Goal: Task Accomplishment & Management: Use online tool/utility

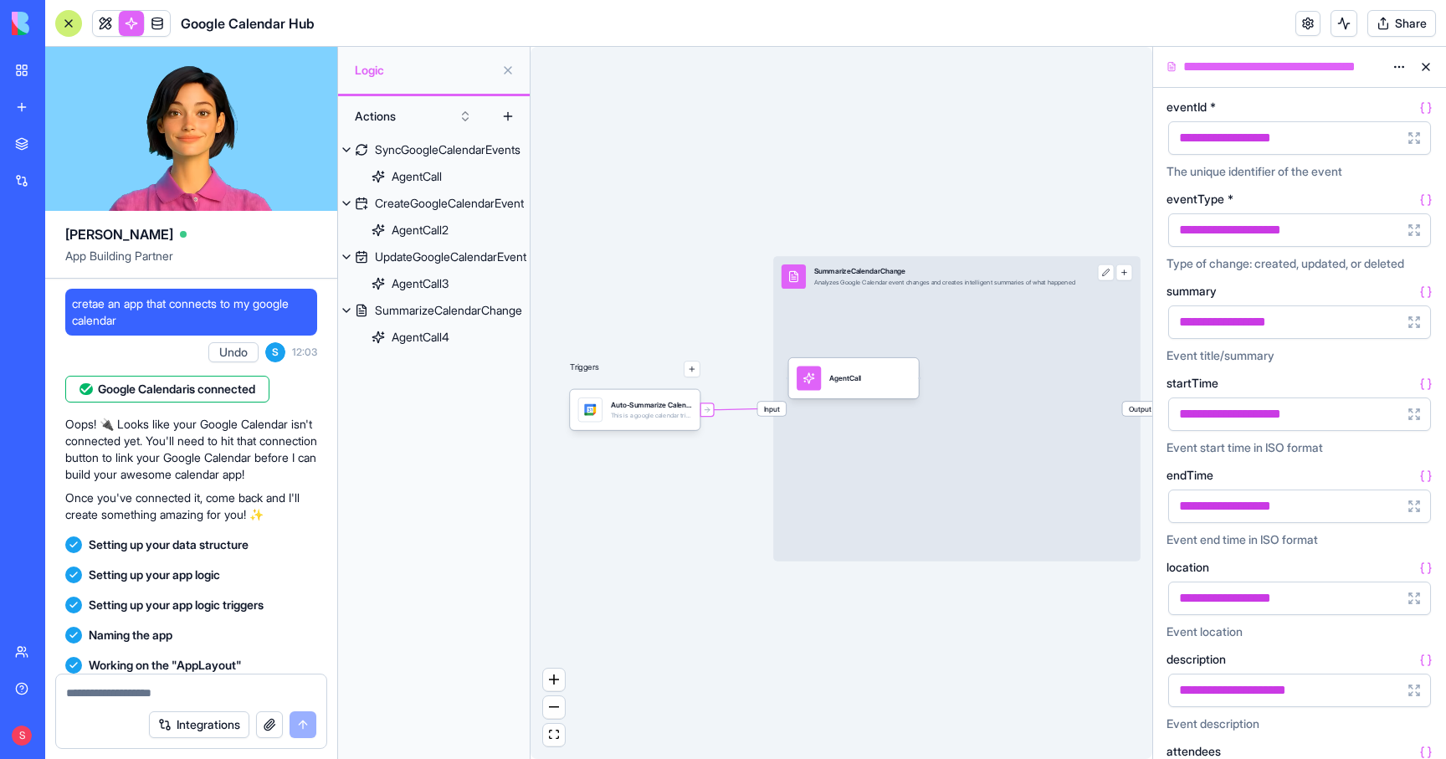
scroll to position [341, 0]
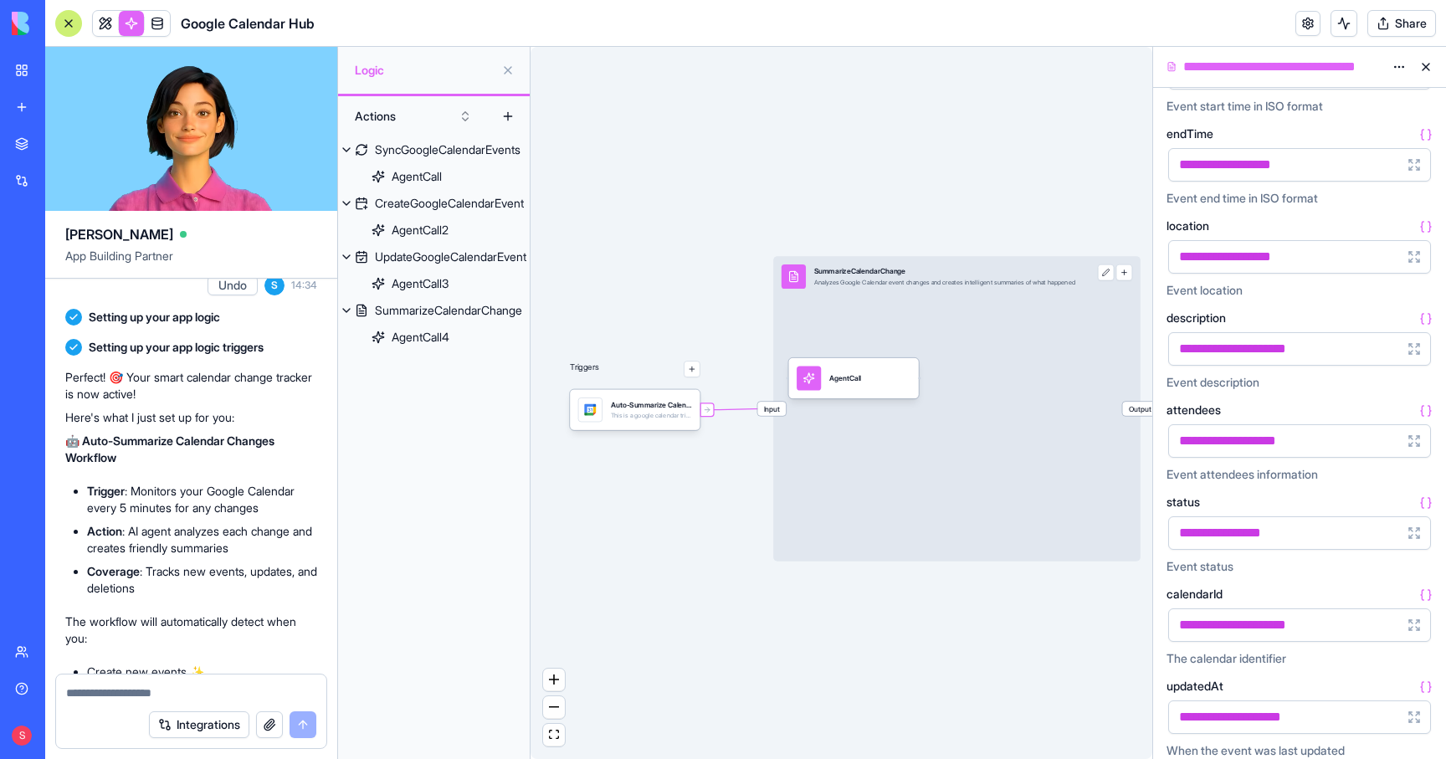
click at [62, 69] on div "My workspace" at bounding box center [51, 70] width 22 height 17
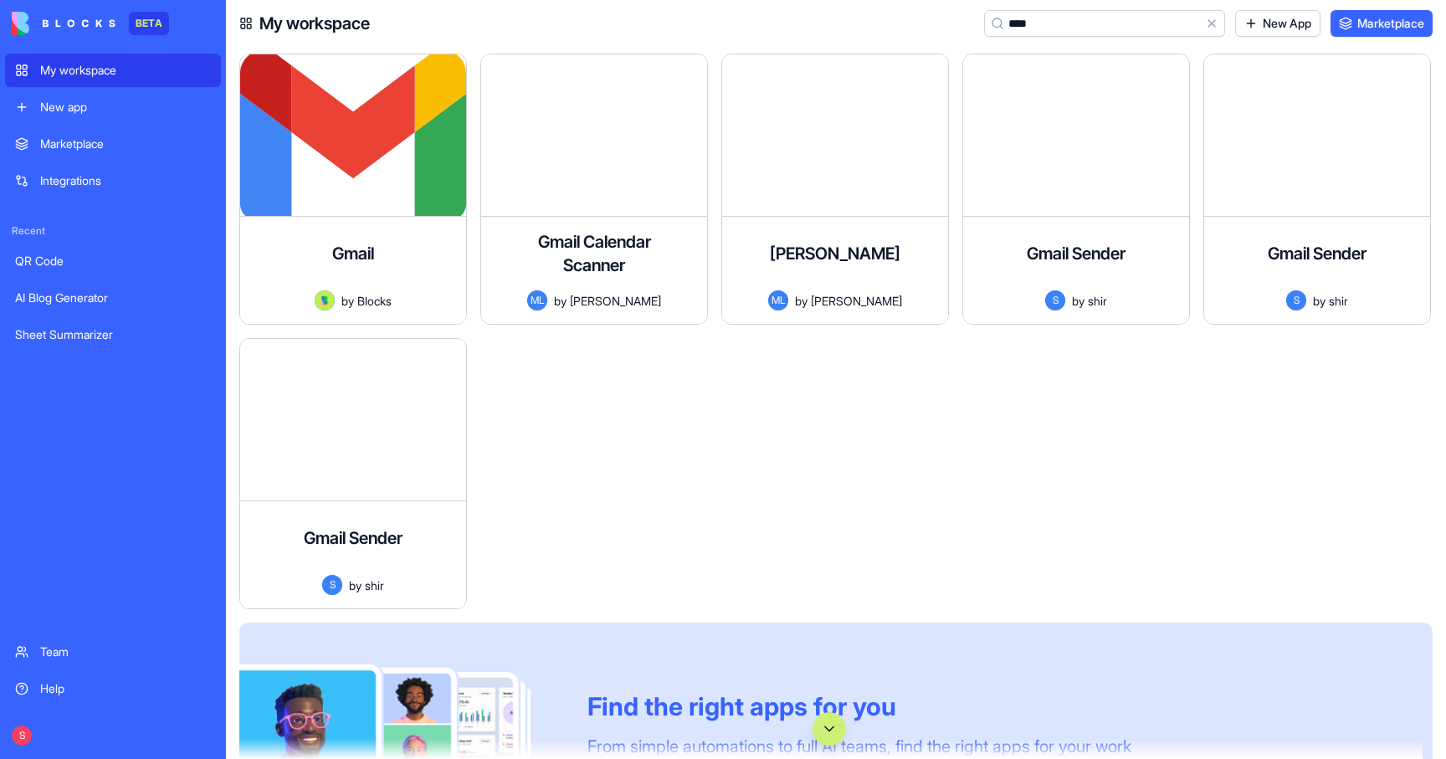
type input "*****"
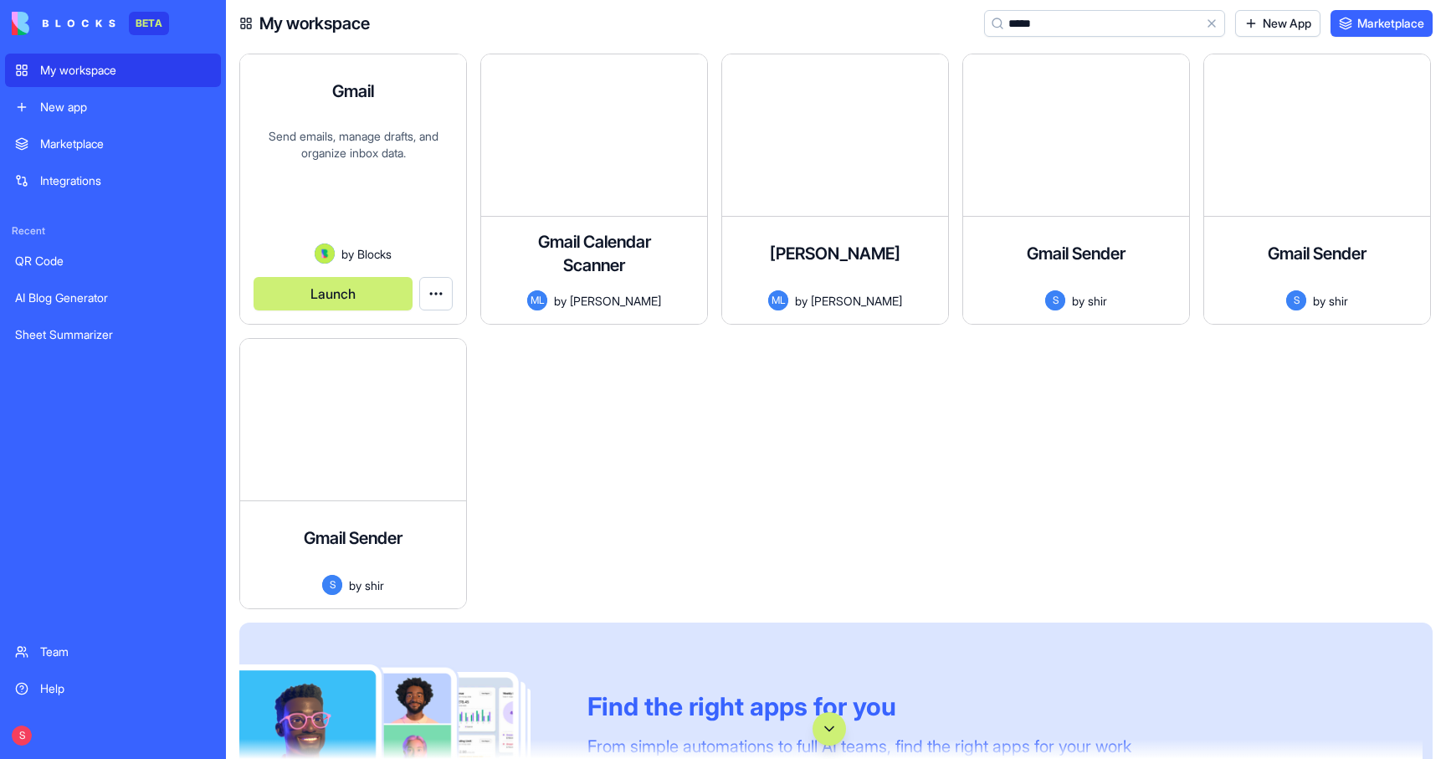
click at [304, 160] on div "Send emails, manage drafts, and organize inbox data." at bounding box center [353, 185] width 199 height 115
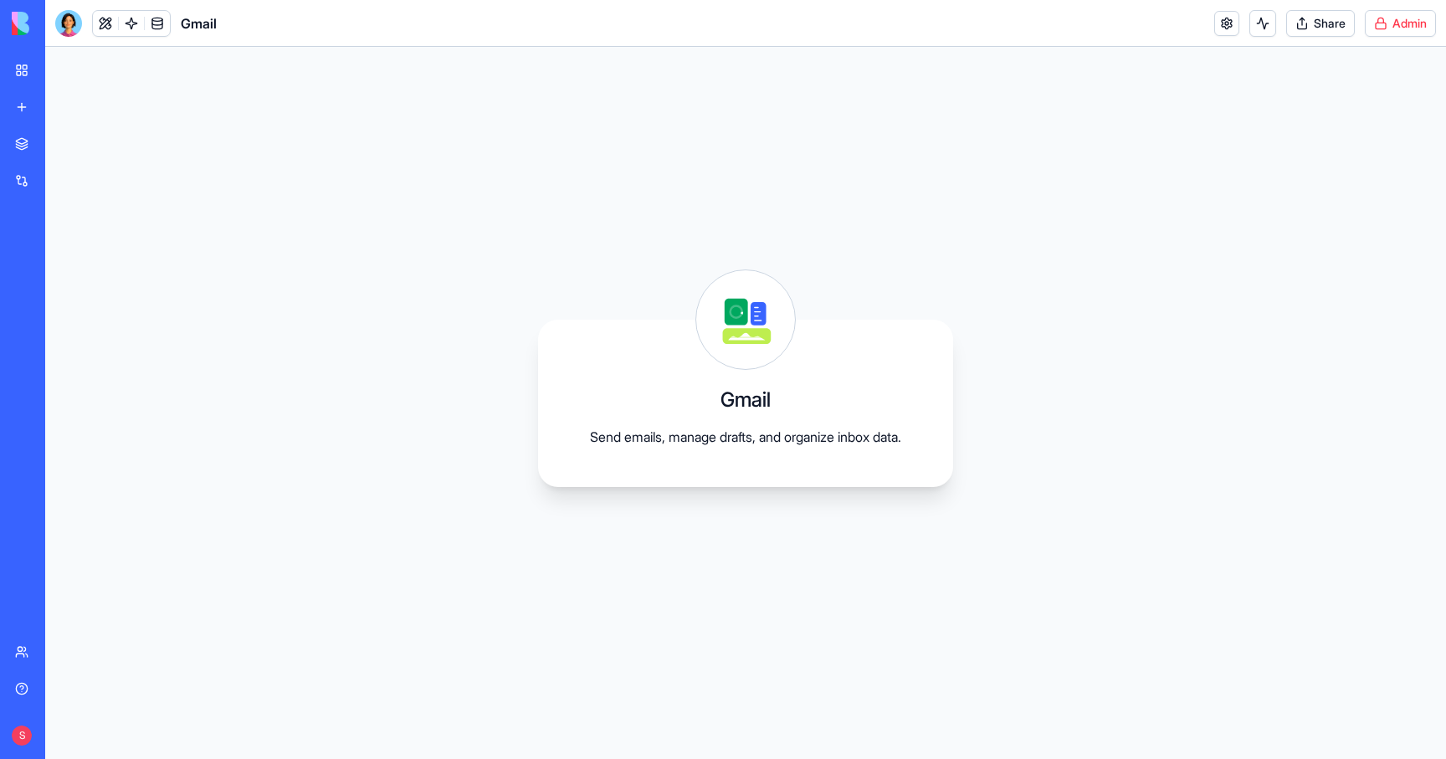
click at [1392, 23] on html "BETA My workspace New app Marketplace Integrations Recent QR Code AI Blog Gener…" at bounding box center [723, 379] width 1446 height 759
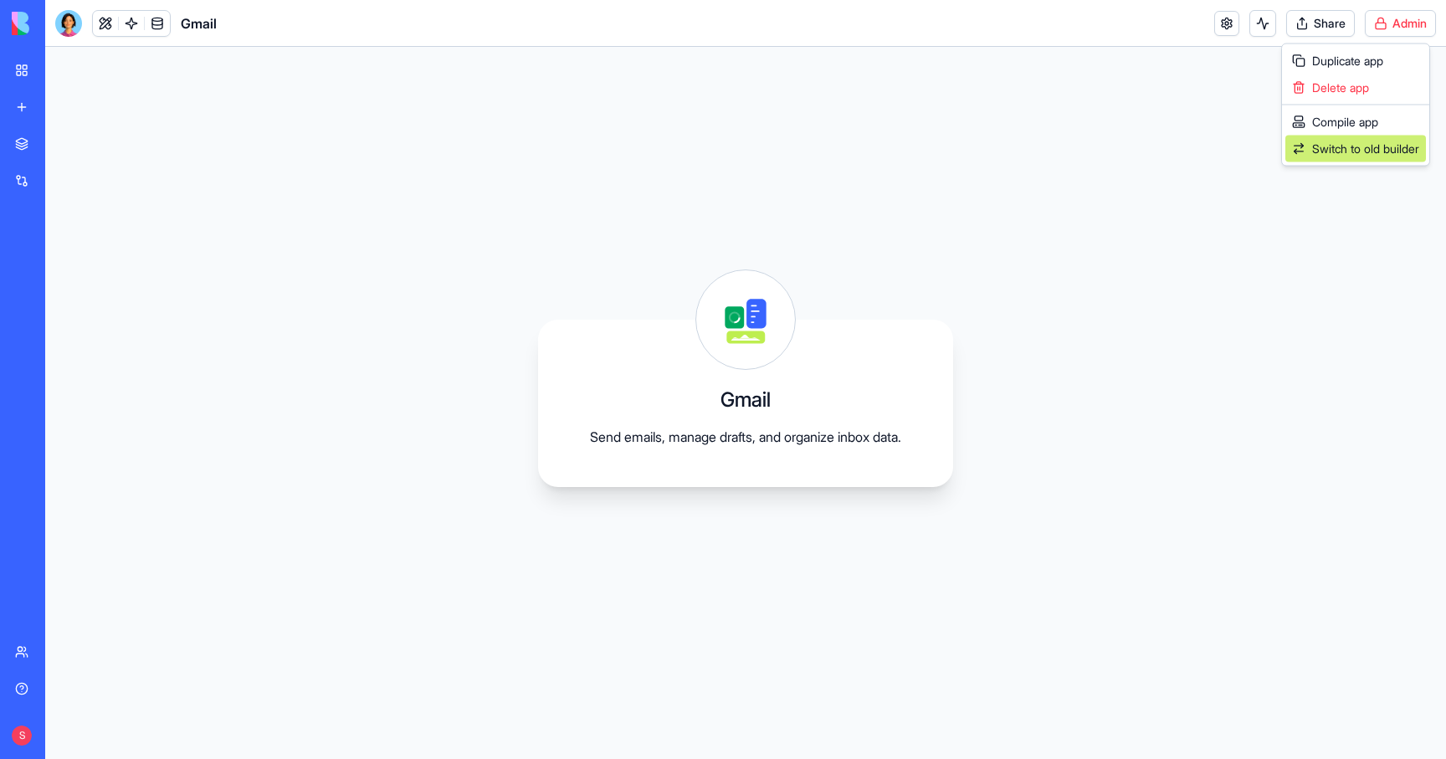
click at [1342, 148] on span "Switch to old builder" at bounding box center [1365, 149] width 107 height 17
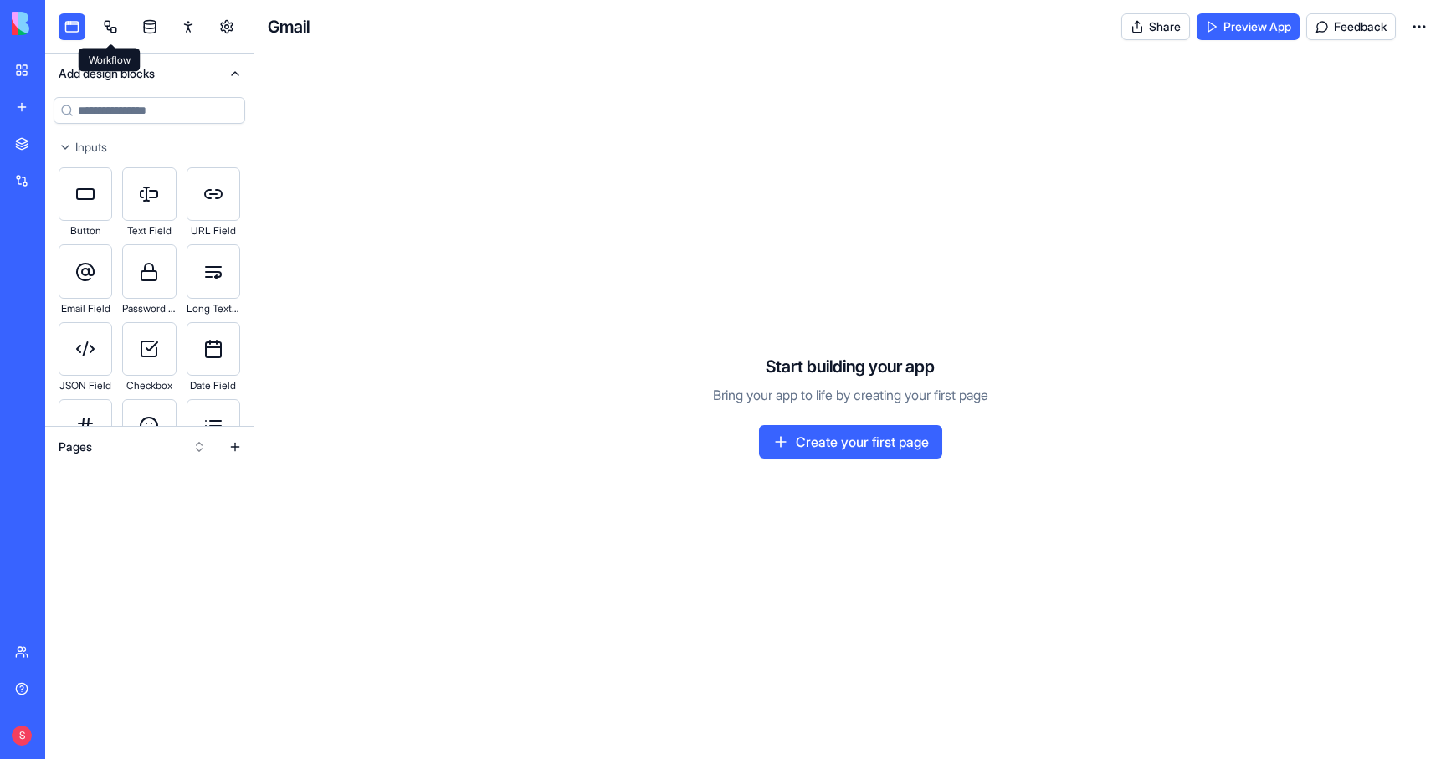
click at [106, 23] on link at bounding box center [110, 26] width 27 height 27
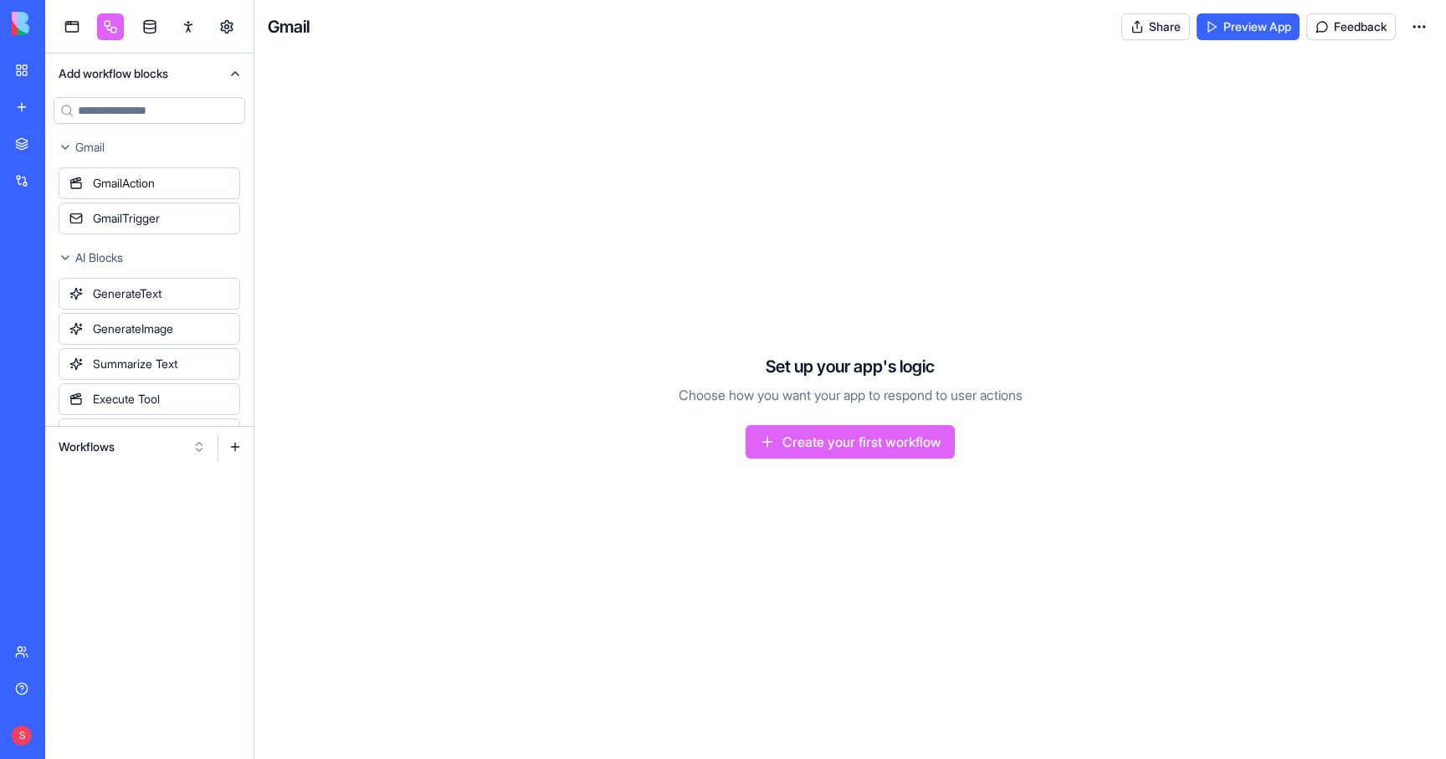
click at [105, 454] on button "Workflows" at bounding box center [132, 447] width 164 height 27
click at [97, 509] on div "Triggers" at bounding box center [132, 508] width 159 height 27
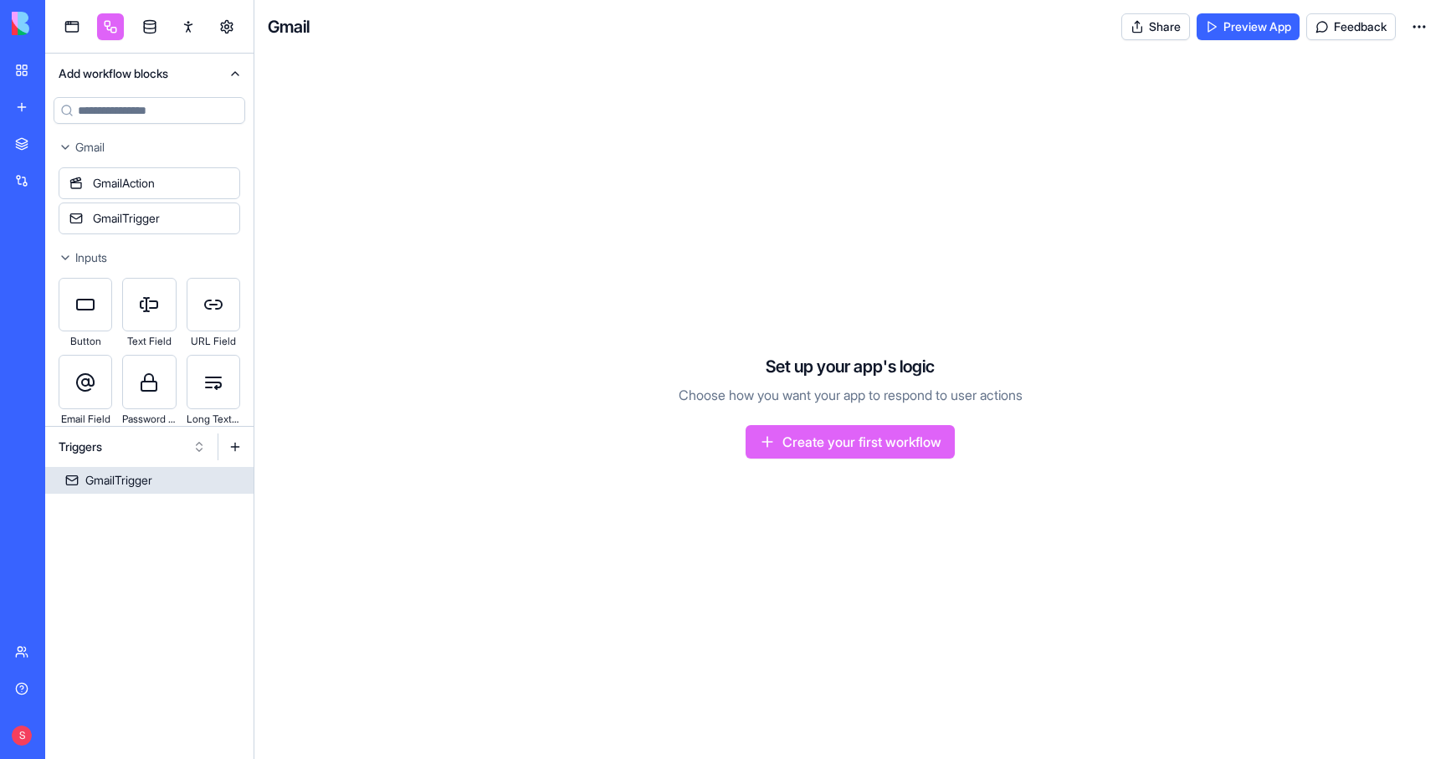
click at [114, 480] on div "GmailTrigger" at bounding box center [118, 480] width 67 height 17
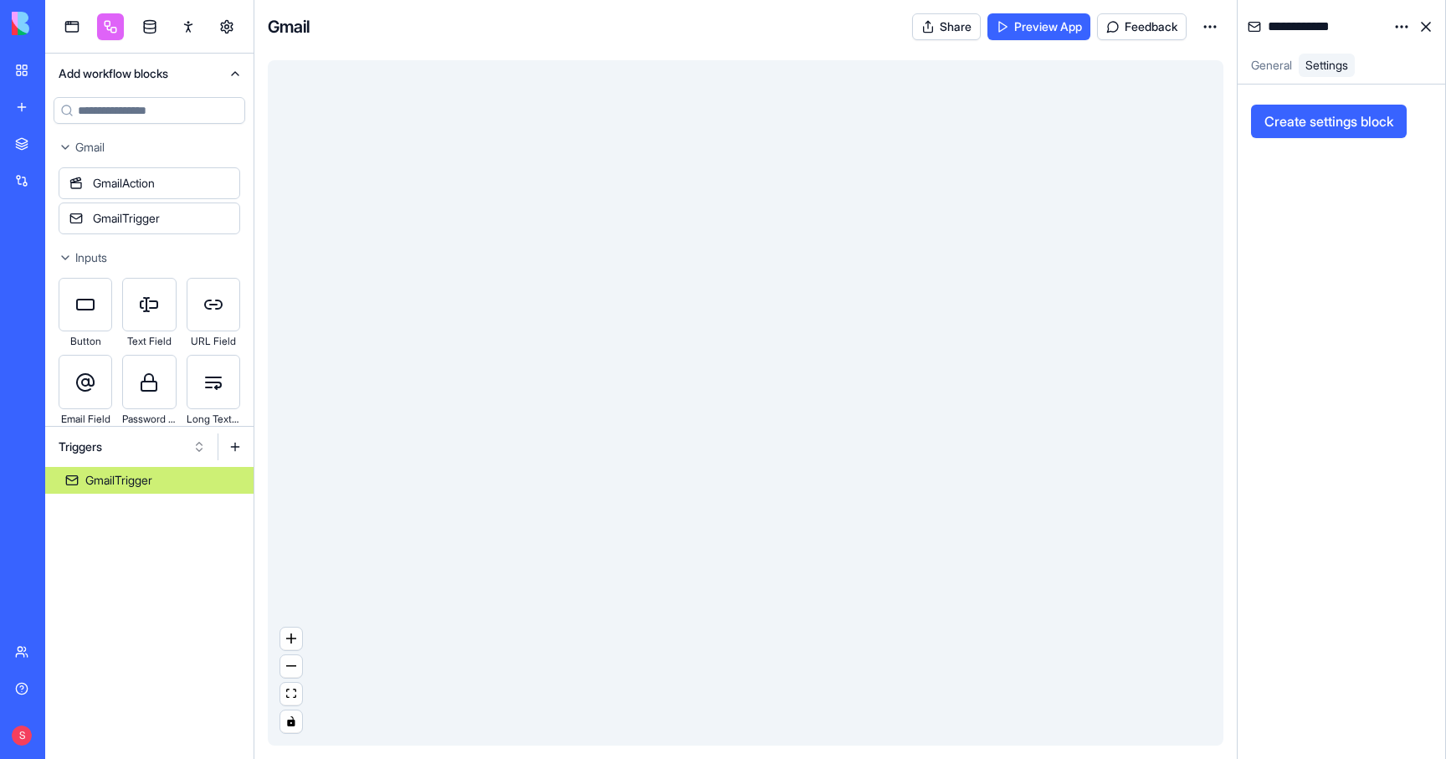
click at [25, 62] on link "My workspace" at bounding box center [38, 70] width 67 height 33
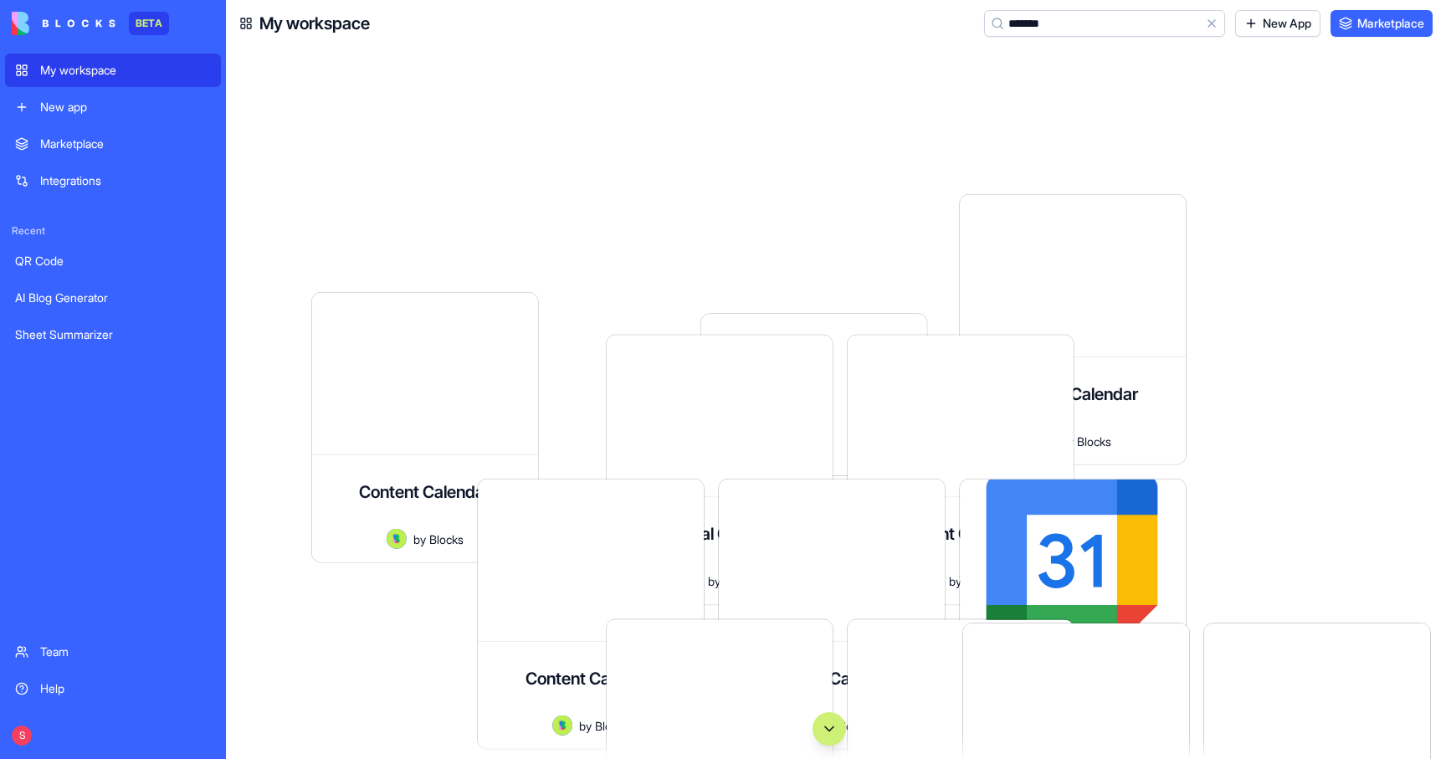
type input "********"
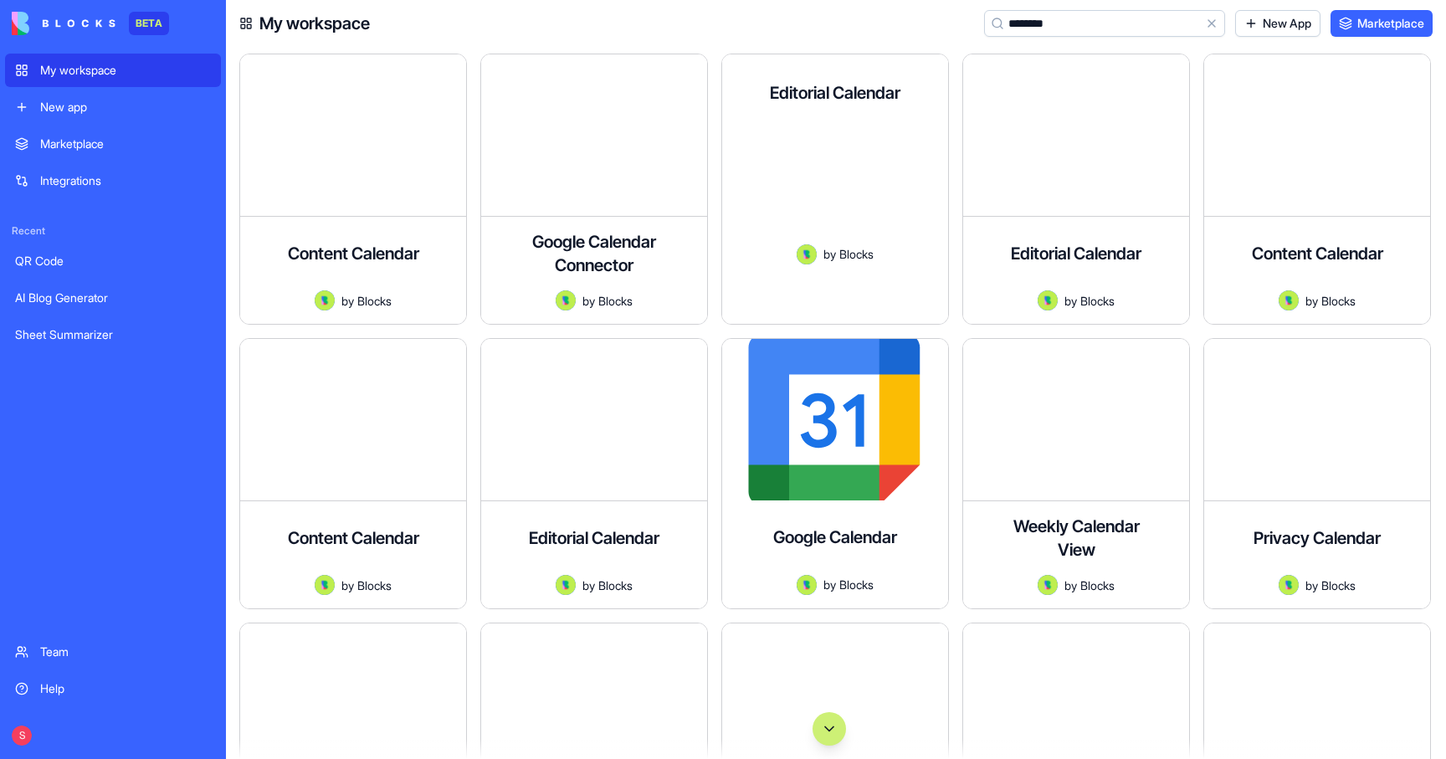
click at [865, 574] on div "Create events, check availability, and sync calendar data." at bounding box center [835, 574] width 199 height 1
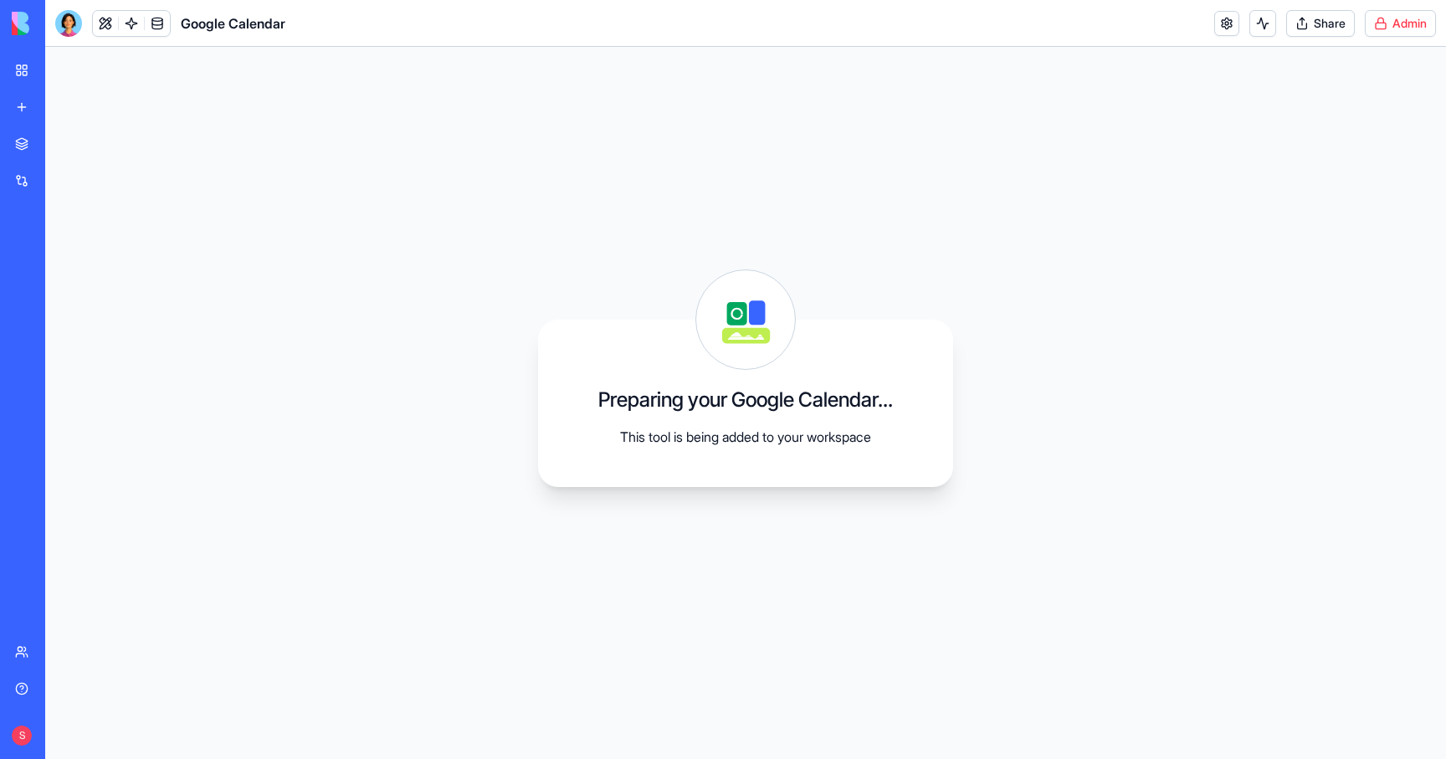
click at [1413, 26] on html "BETA My workspace New app Marketplace Integrations Recent QR Code AI Blog Gener…" at bounding box center [723, 379] width 1446 height 759
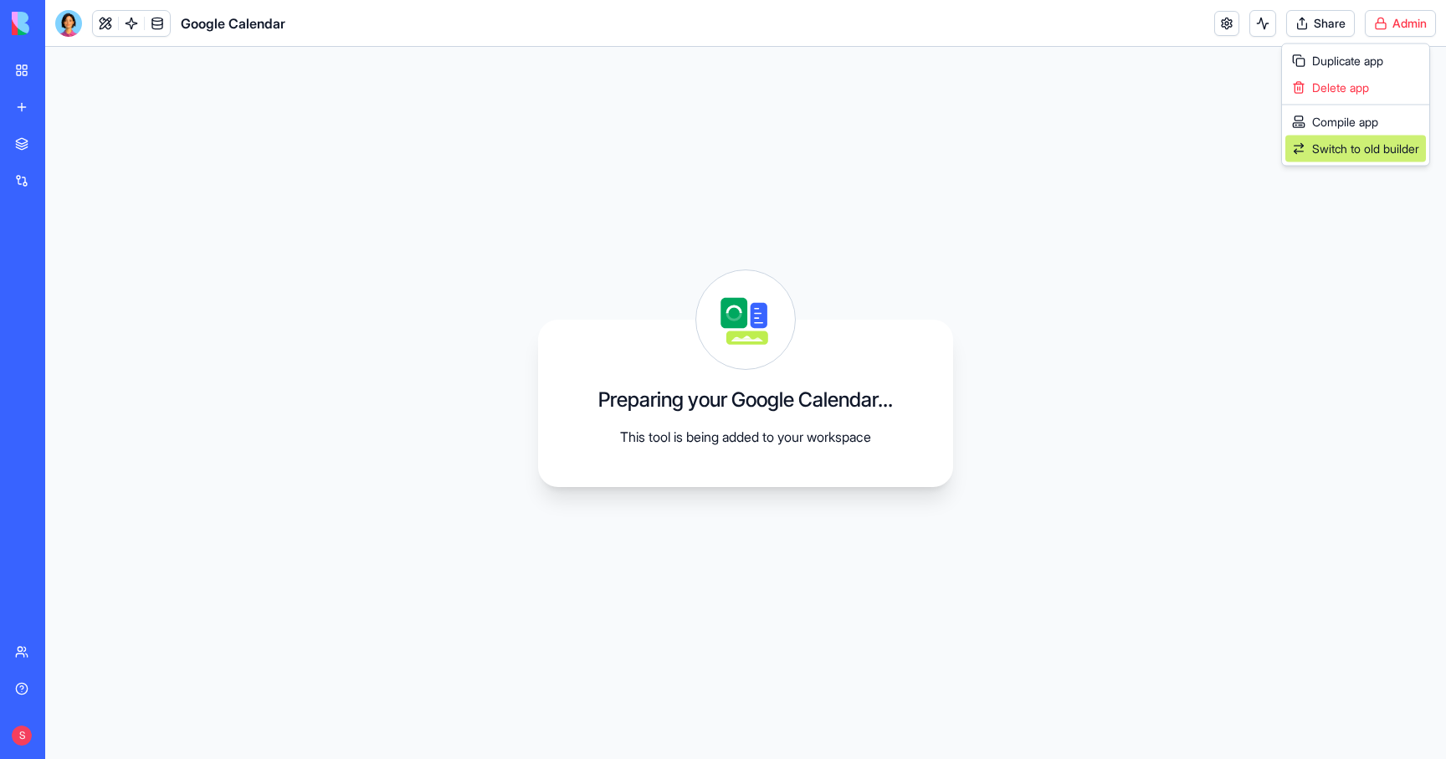
click at [1358, 149] on span "Switch to old builder" at bounding box center [1365, 149] width 107 height 17
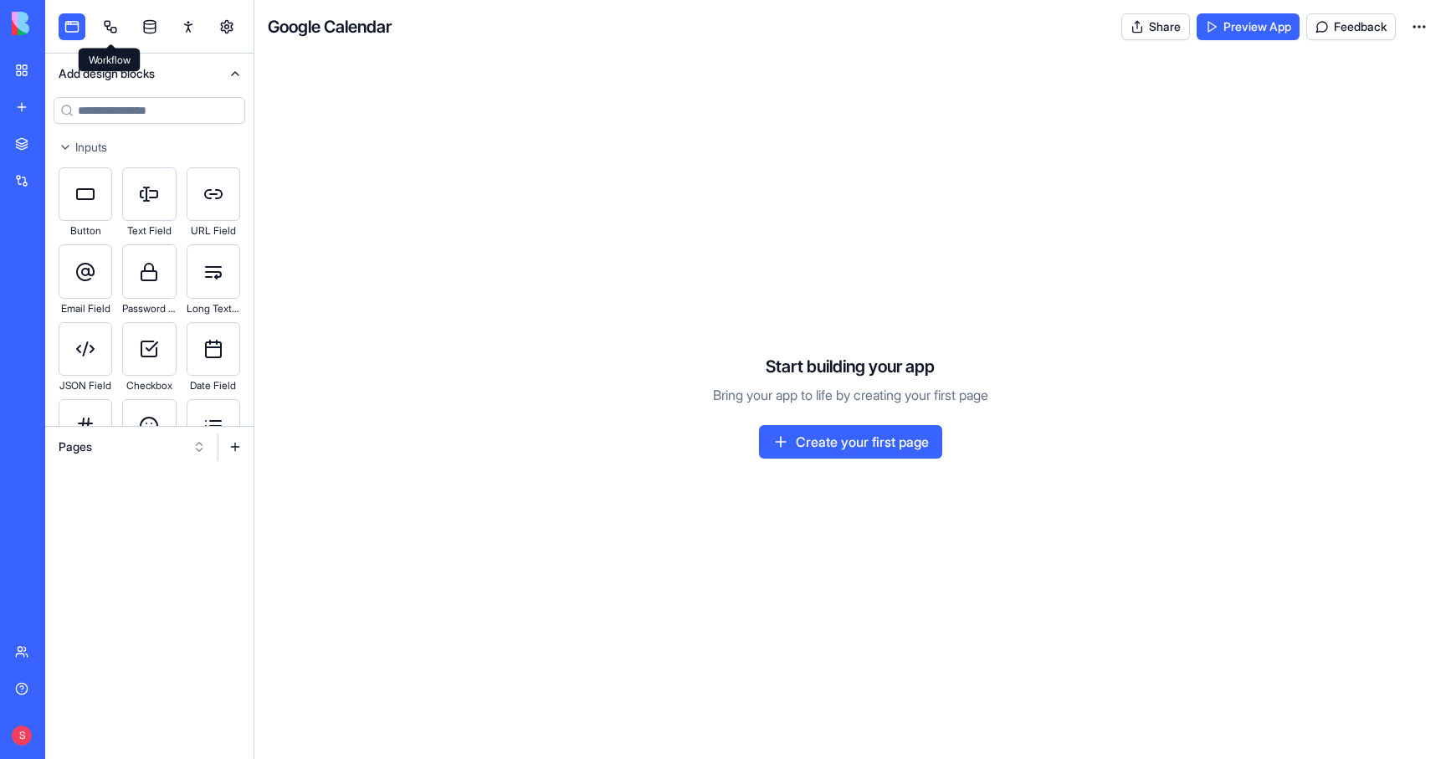
click at [107, 22] on link at bounding box center [110, 26] width 27 height 27
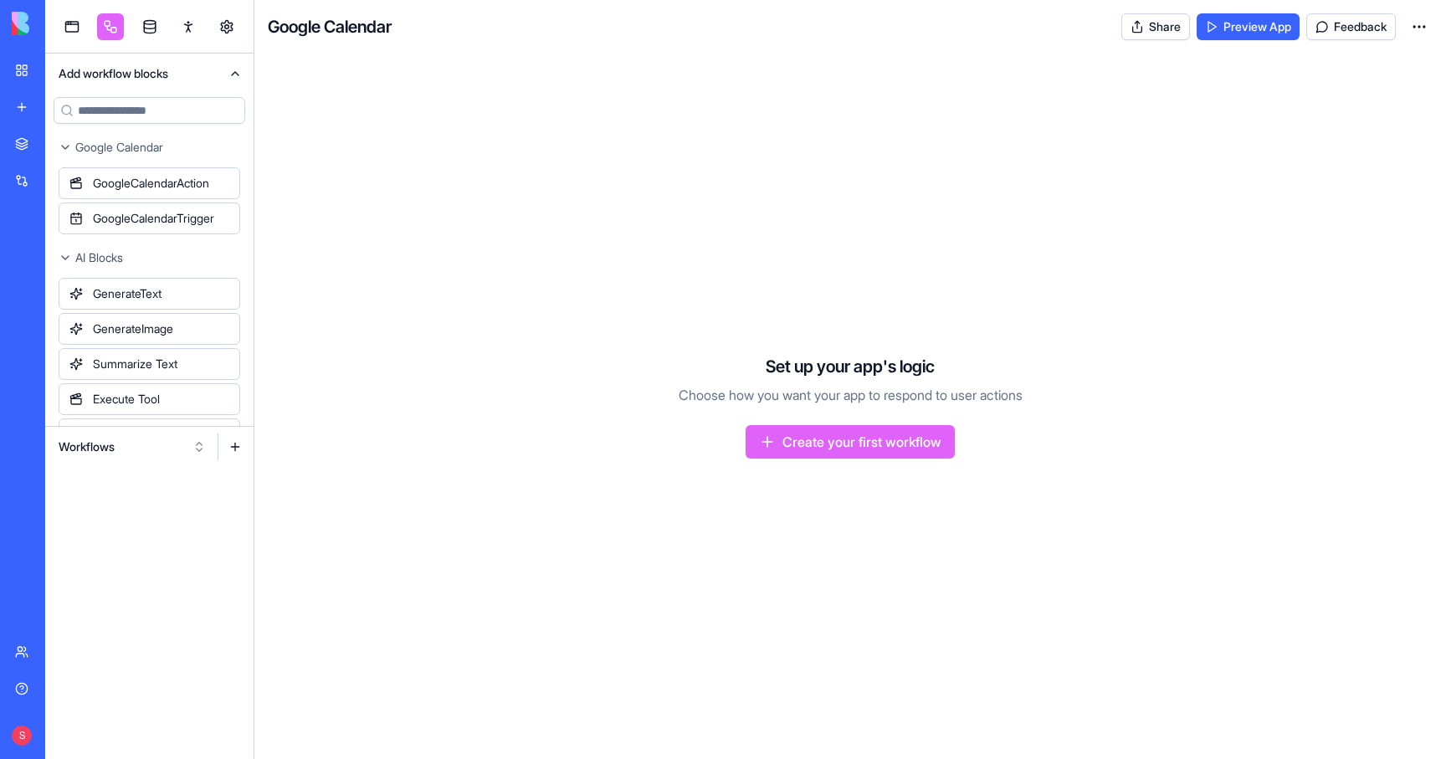
click at [126, 447] on button "Workflows" at bounding box center [132, 447] width 164 height 27
click at [92, 501] on div "Triggers" at bounding box center [132, 508] width 159 height 27
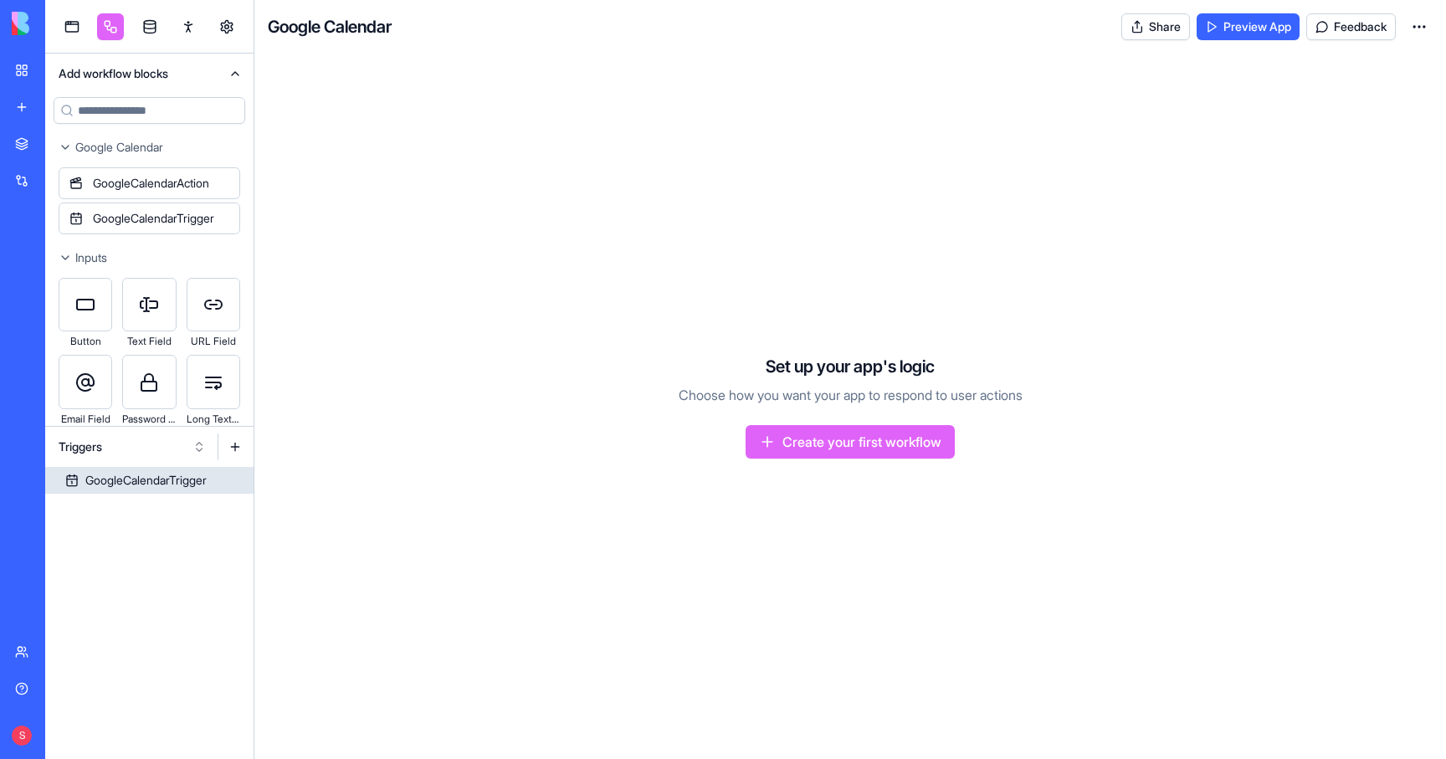
click at [132, 467] on link "GoogleCalendarTrigger" at bounding box center [149, 480] width 208 height 27
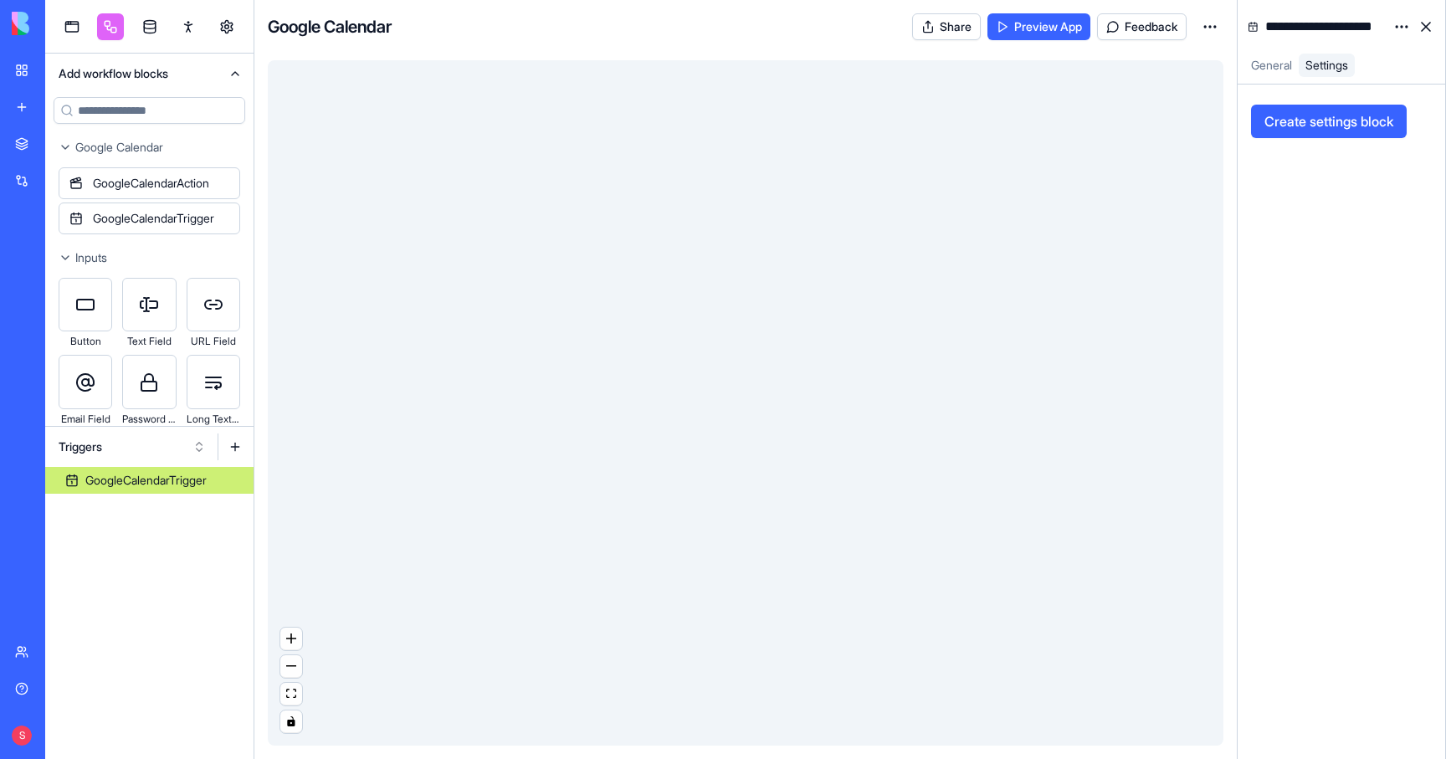
click at [57, 66] on div "My workspace" at bounding box center [51, 70] width 22 height 17
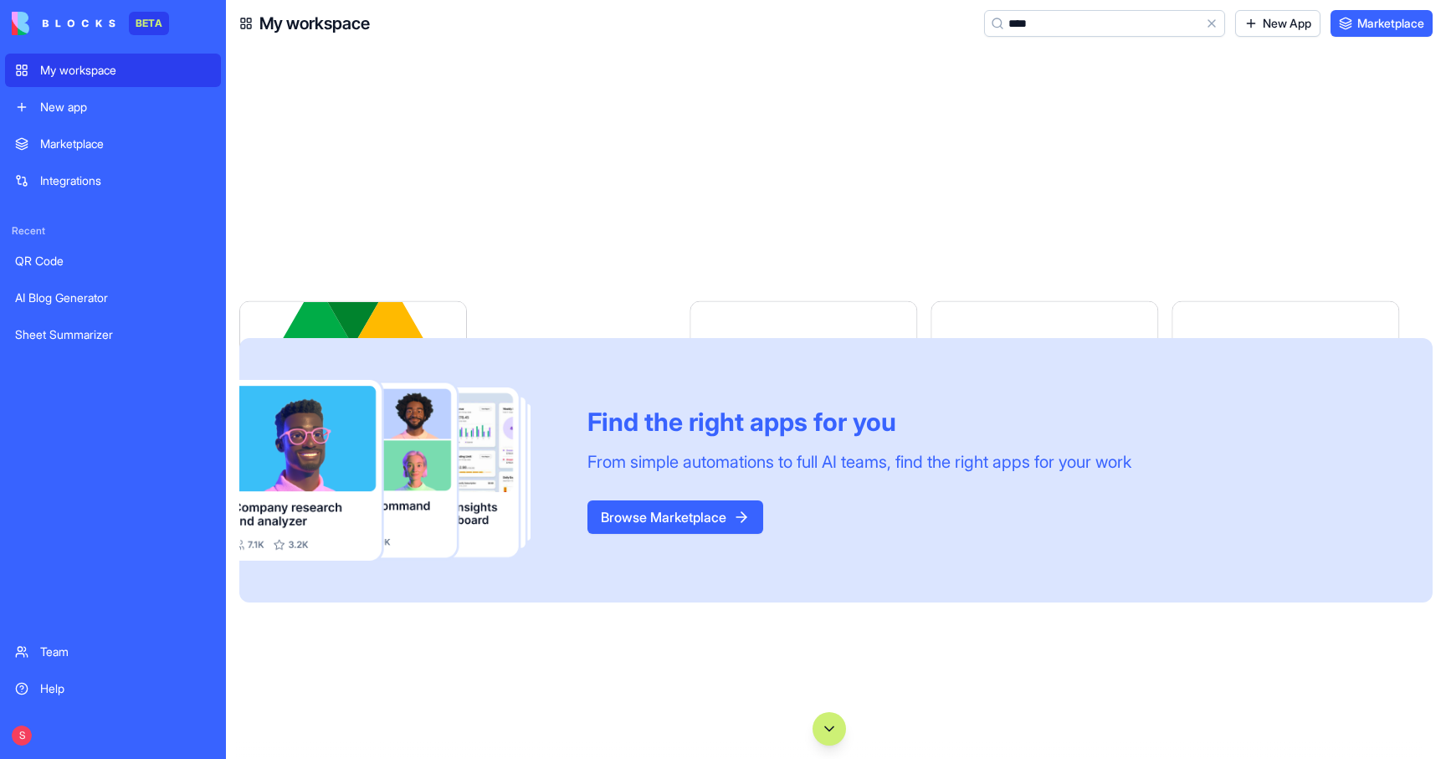
type input "*****"
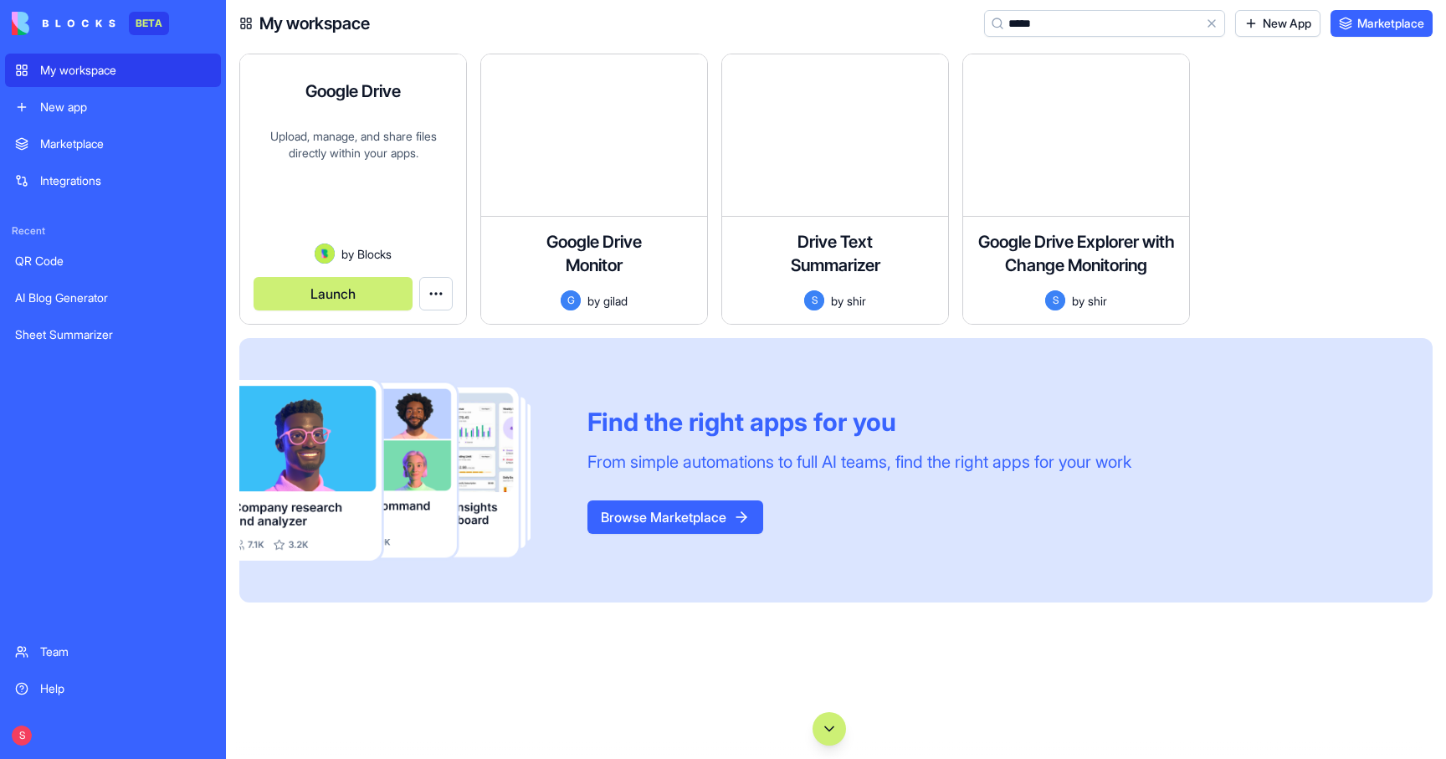
click at [349, 132] on div "Upload, manage, and share files directly within your apps." at bounding box center [353, 185] width 199 height 115
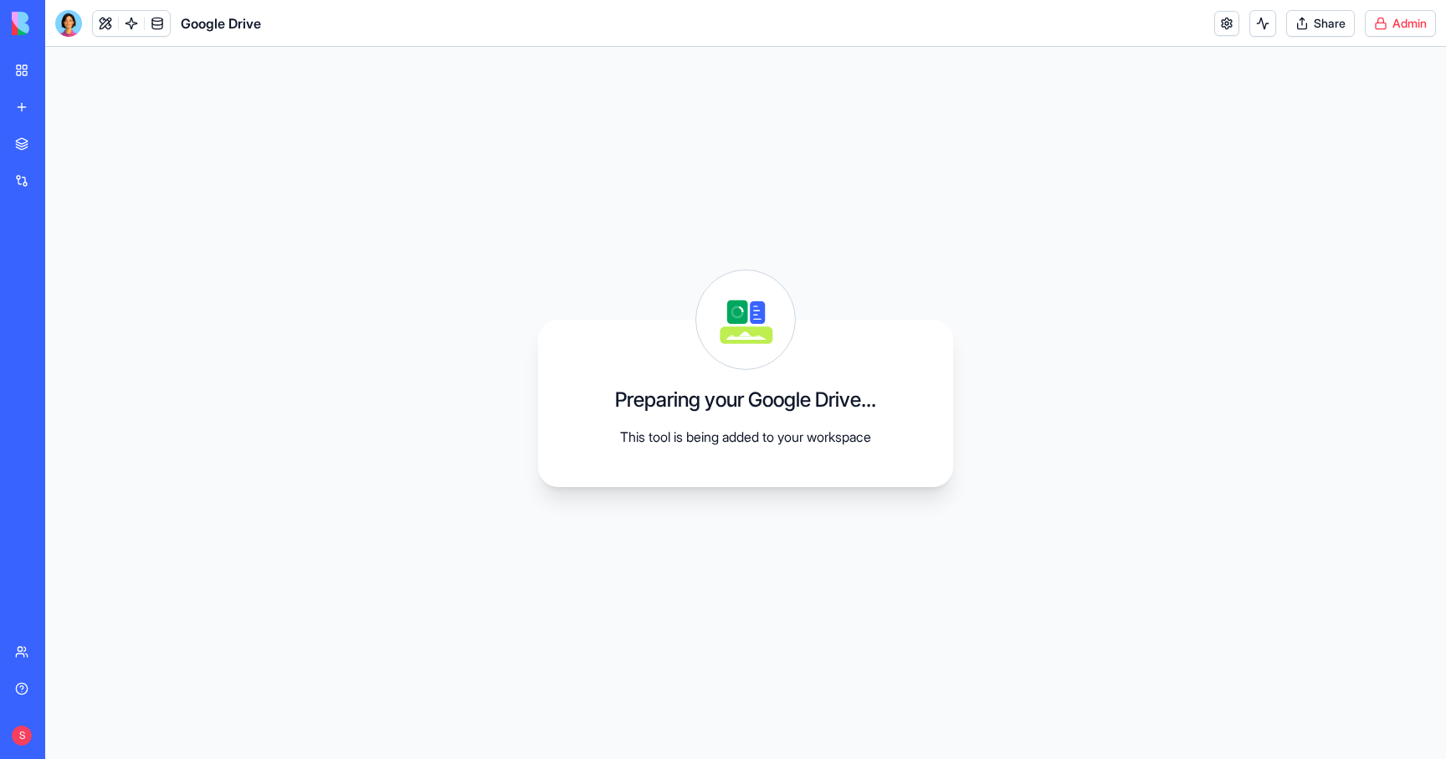
click at [1405, 11] on html "BETA My workspace New app Marketplace Integrations Recent QR Code AI Blog Gener…" at bounding box center [723, 379] width 1446 height 759
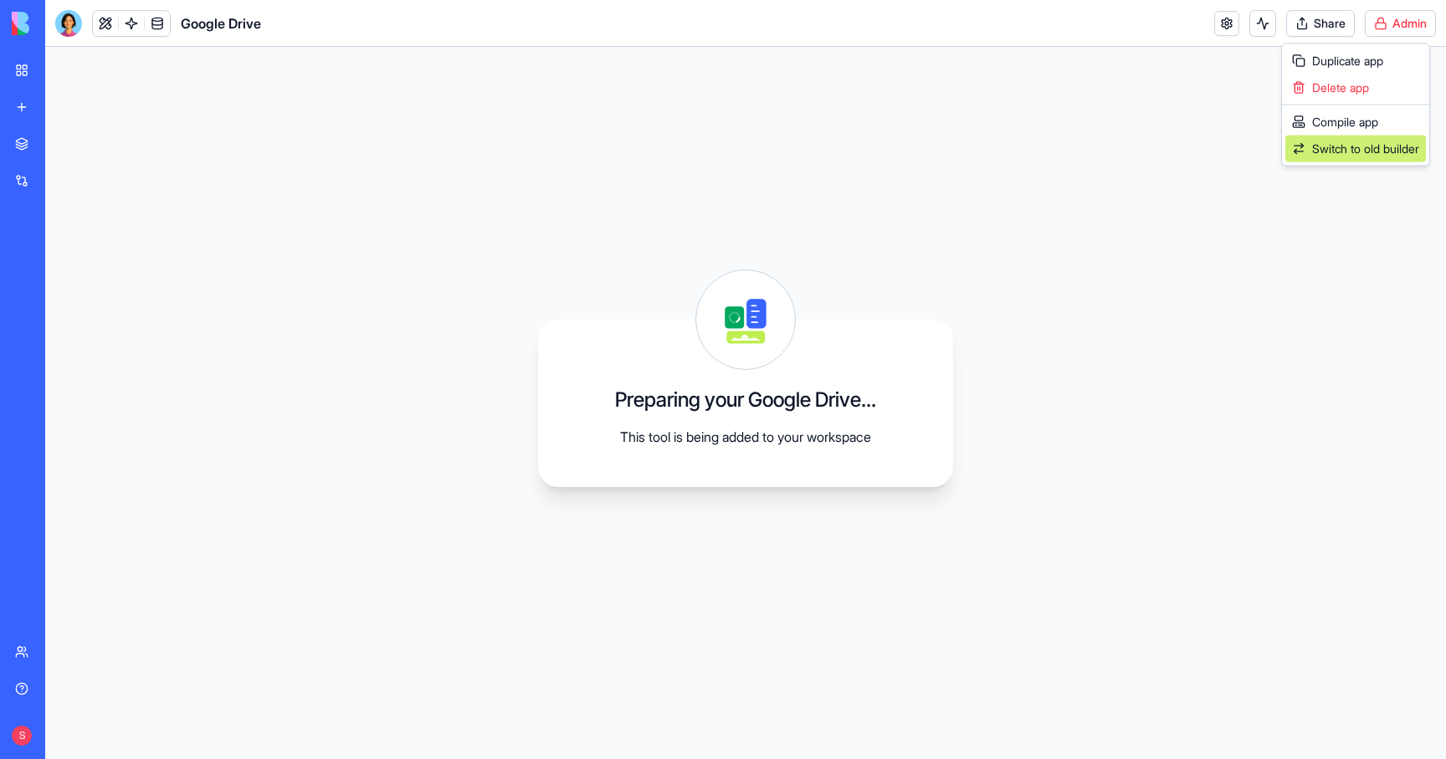
click at [1370, 136] on link "Switch to old builder" at bounding box center [1356, 149] width 141 height 27
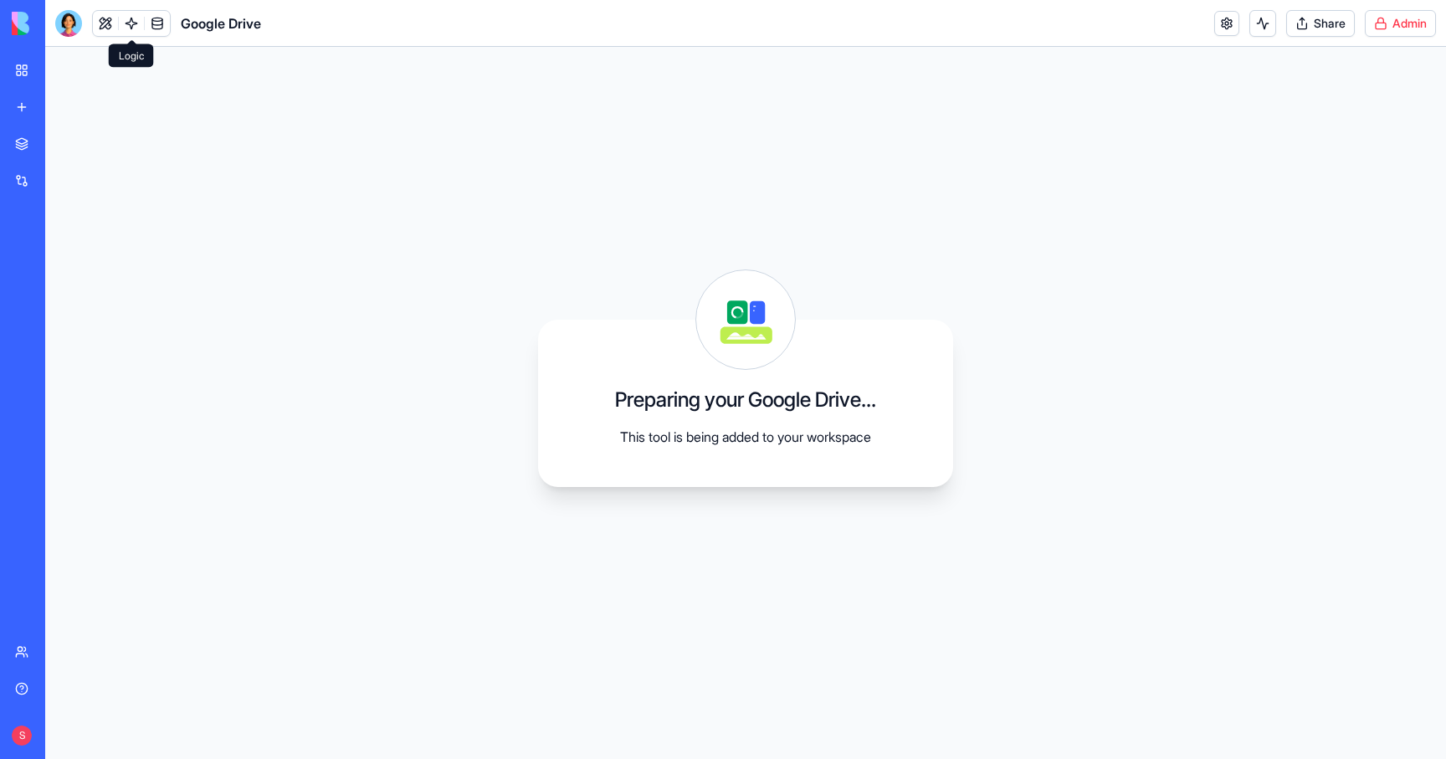
click at [137, 20] on link at bounding box center [131, 23] width 25 height 25
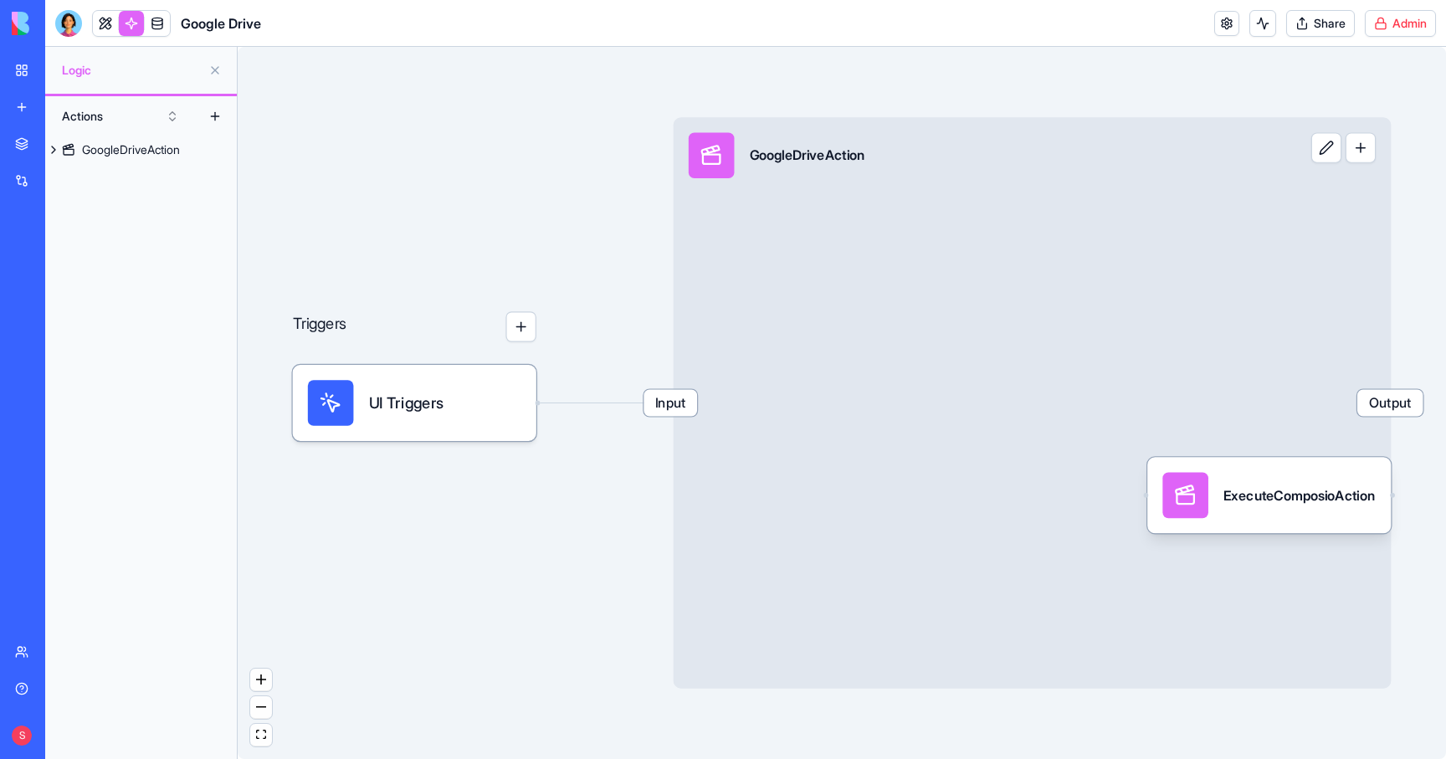
click at [1394, 26] on html "BETA My workspace New app Marketplace Integrations Recent QR Code AI Blog Gener…" at bounding box center [723, 379] width 1446 height 759
click at [1362, 139] on link "Switch to old builder" at bounding box center [1356, 149] width 141 height 27
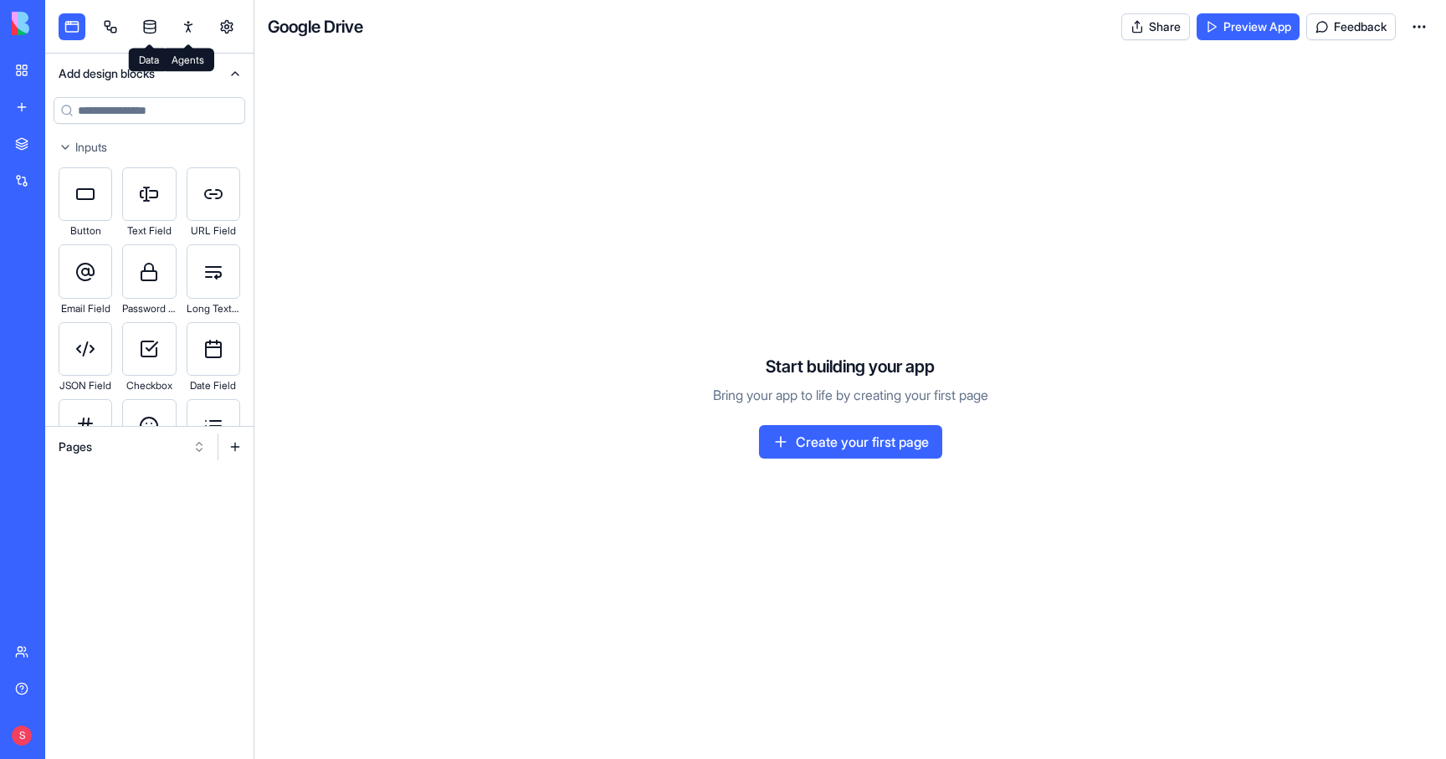
click at [124, 22] on div at bounding box center [149, 27] width 208 height 54
click at [105, 23] on link at bounding box center [110, 26] width 27 height 27
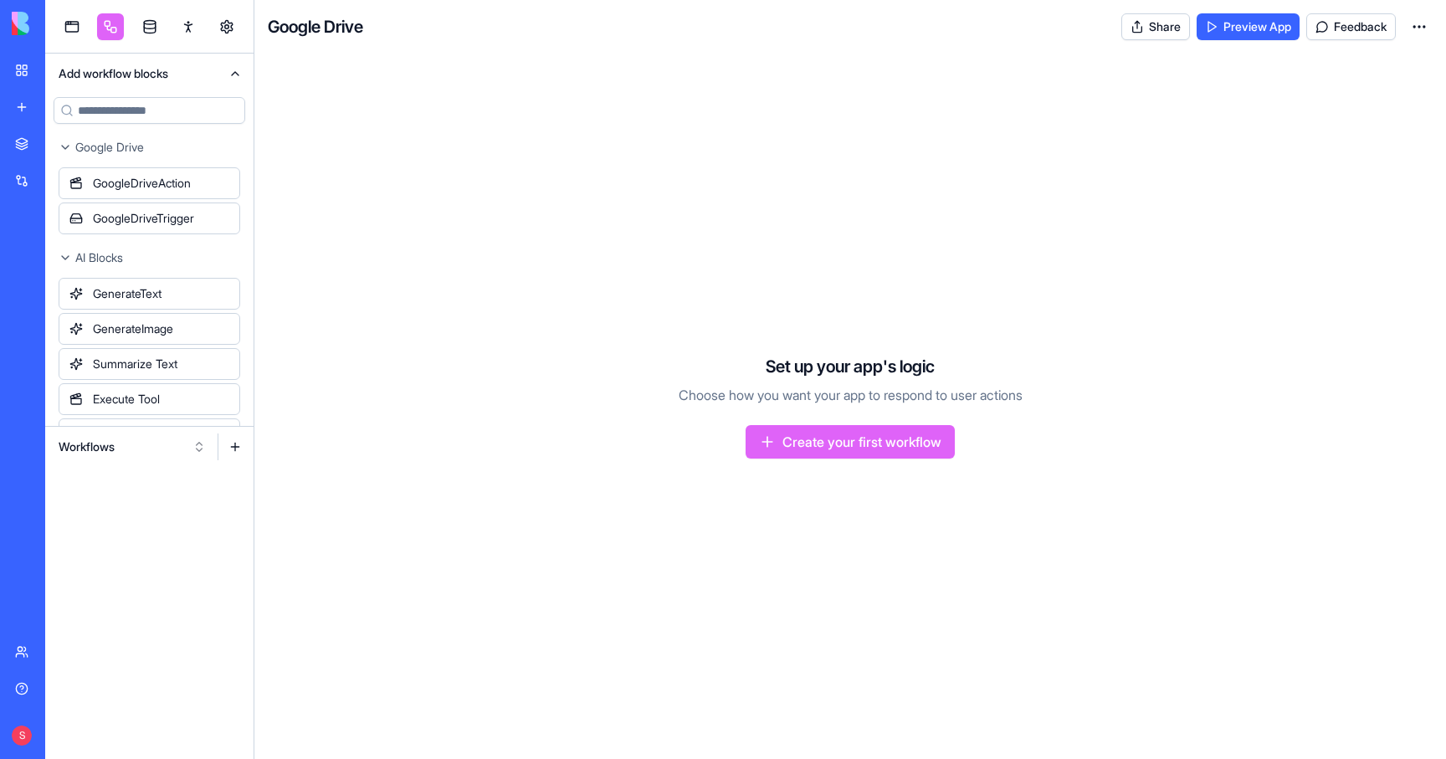
click at [116, 449] on button "Workflows" at bounding box center [132, 447] width 164 height 27
click at [108, 531] on div "Actions" at bounding box center [132, 534] width 159 height 27
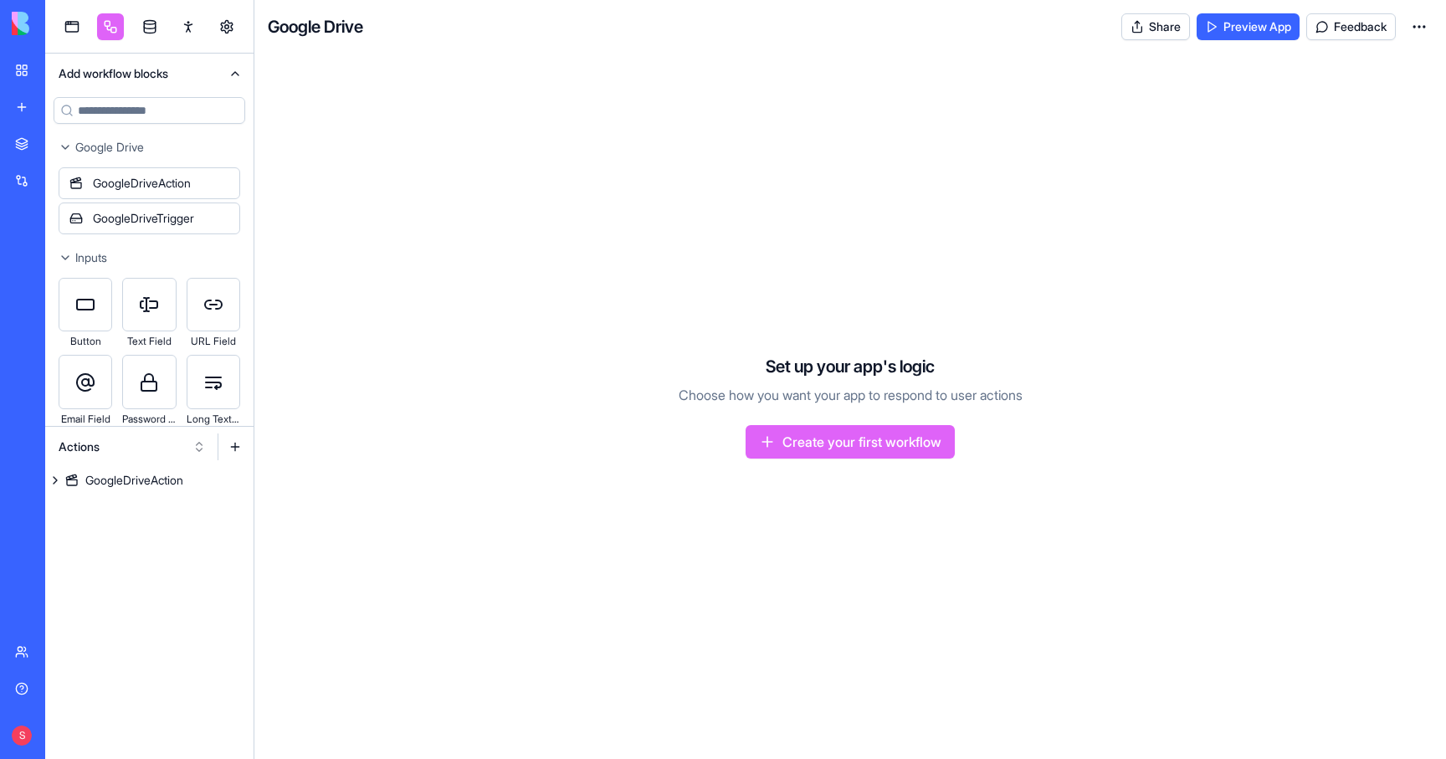
click at [136, 484] on div "GoogleDriveAction" at bounding box center [134, 480] width 98 height 17
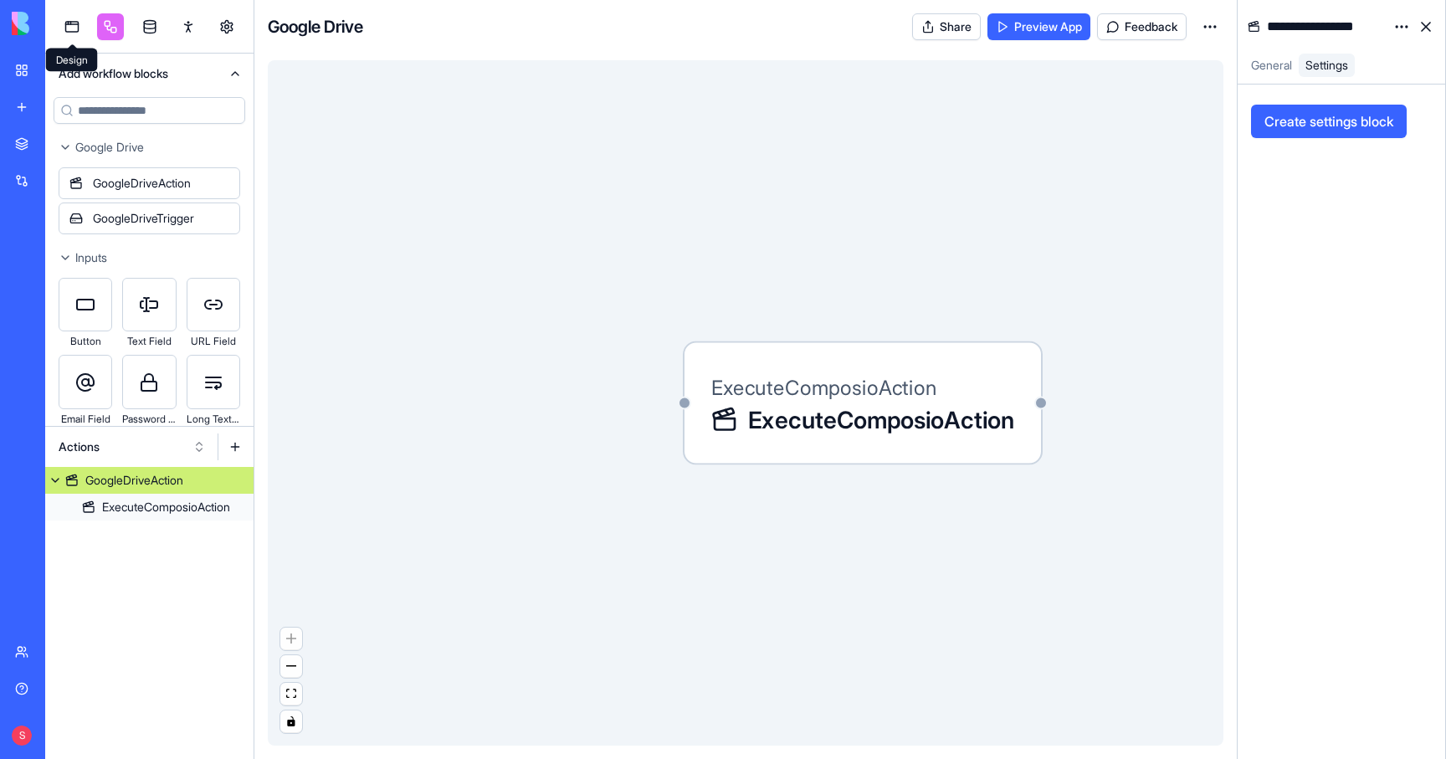
click at [18, 67] on link "My workspace" at bounding box center [38, 70] width 67 height 33
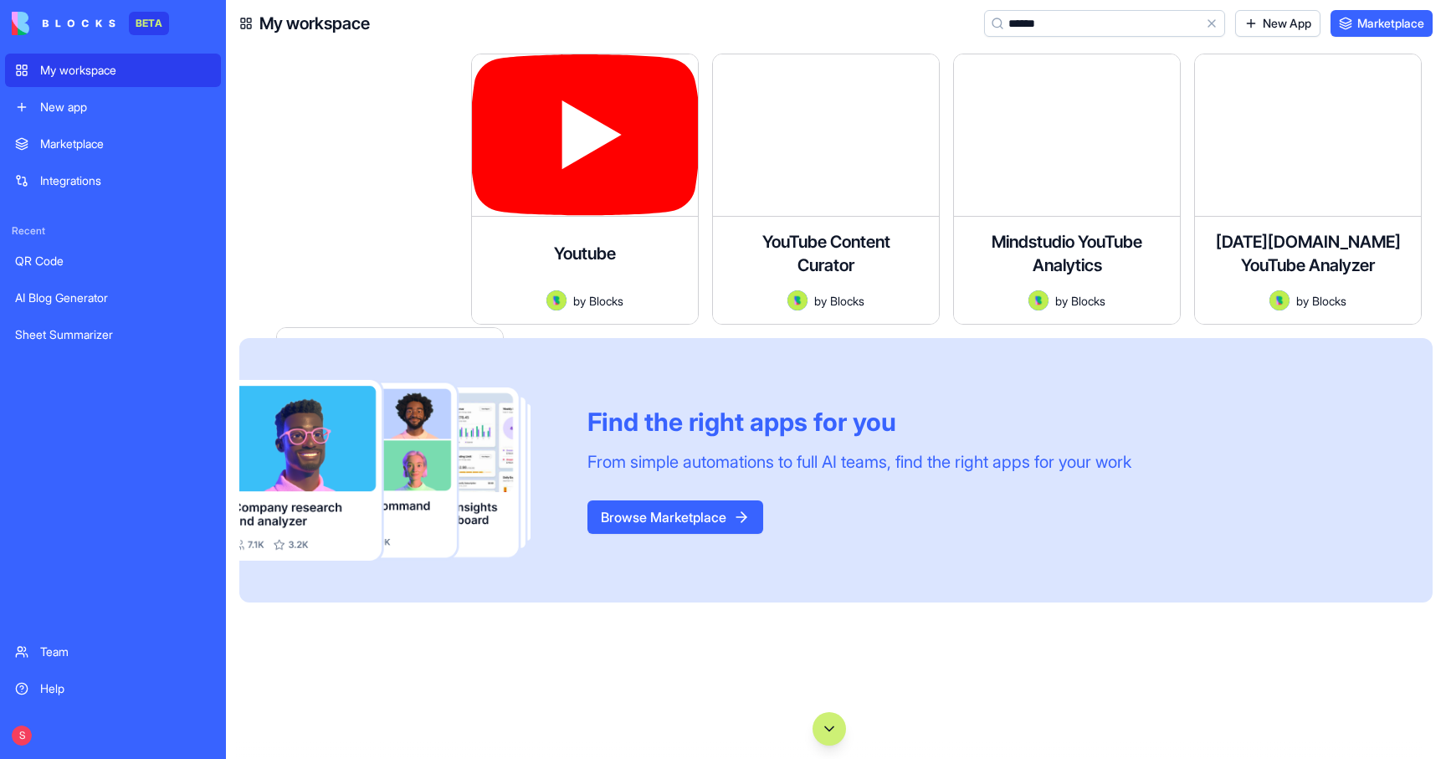
type input "*******"
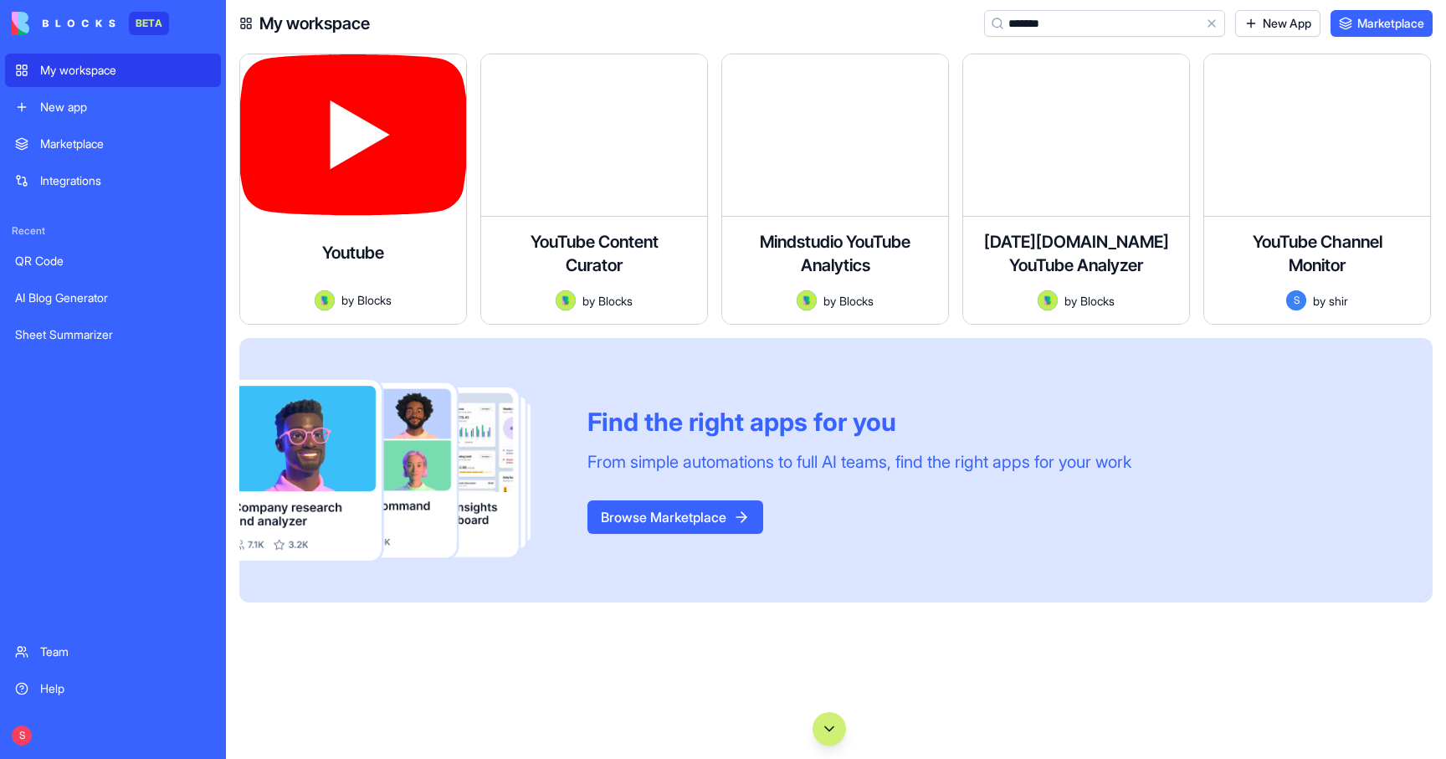
click at [357, 290] on div "Upload videos, manage playlists, and embed content." at bounding box center [353, 290] width 199 height 1
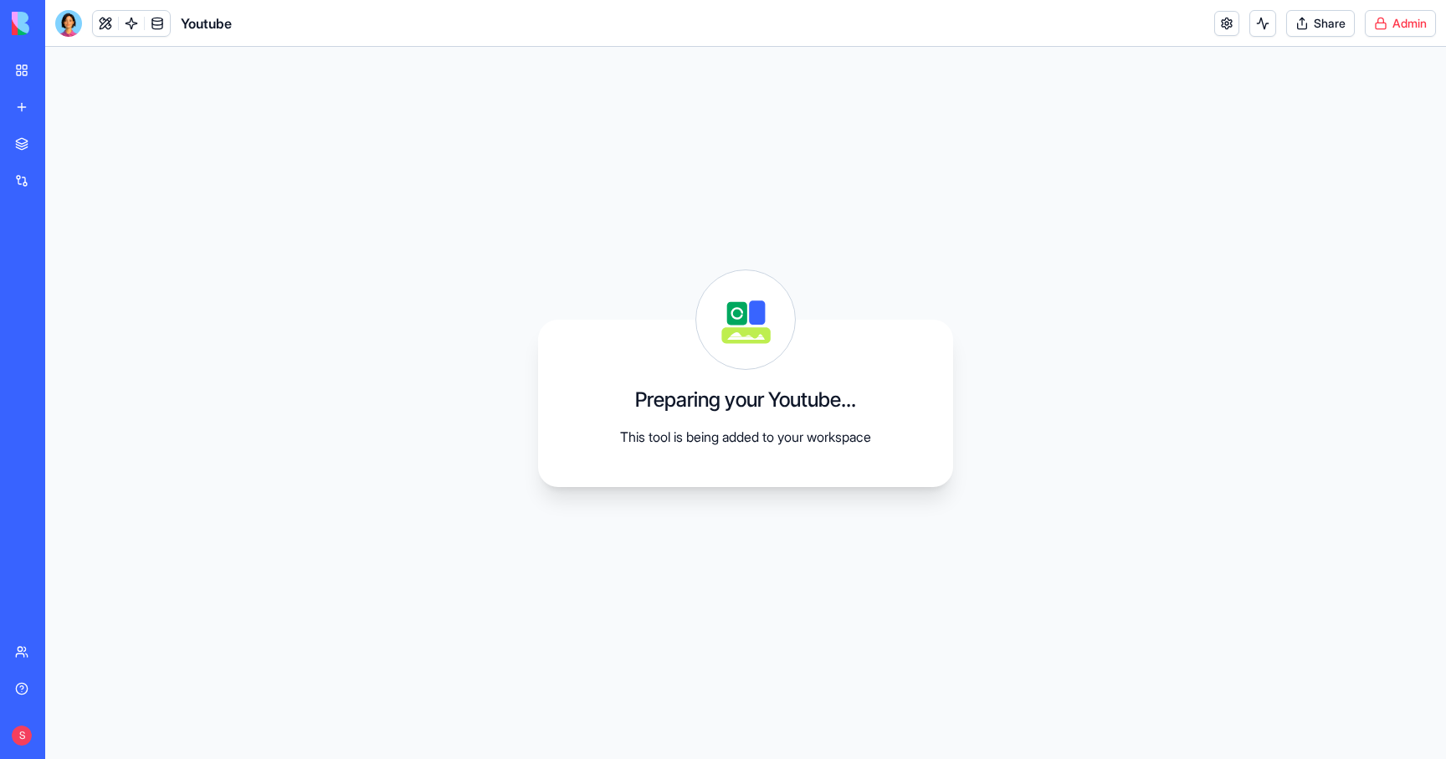
click at [1402, 14] on html "BETA My workspace New app Marketplace Integrations Recent QR Code AI Blog Gener…" at bounding box center [723, 379] width 1446 height 759
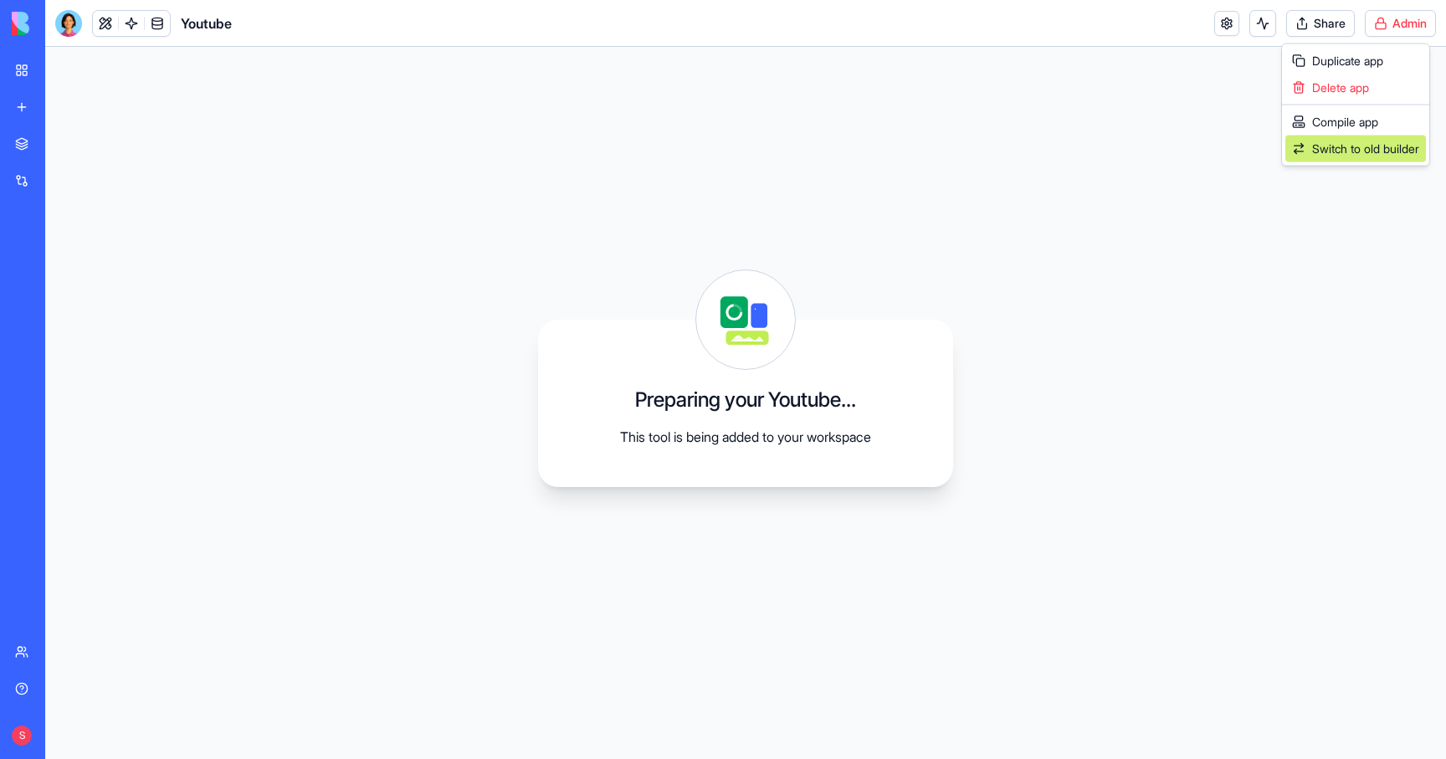
click at [1345, 151] on span "Switch to old builder" at bounding box center [1365, 149] width 107 height 17
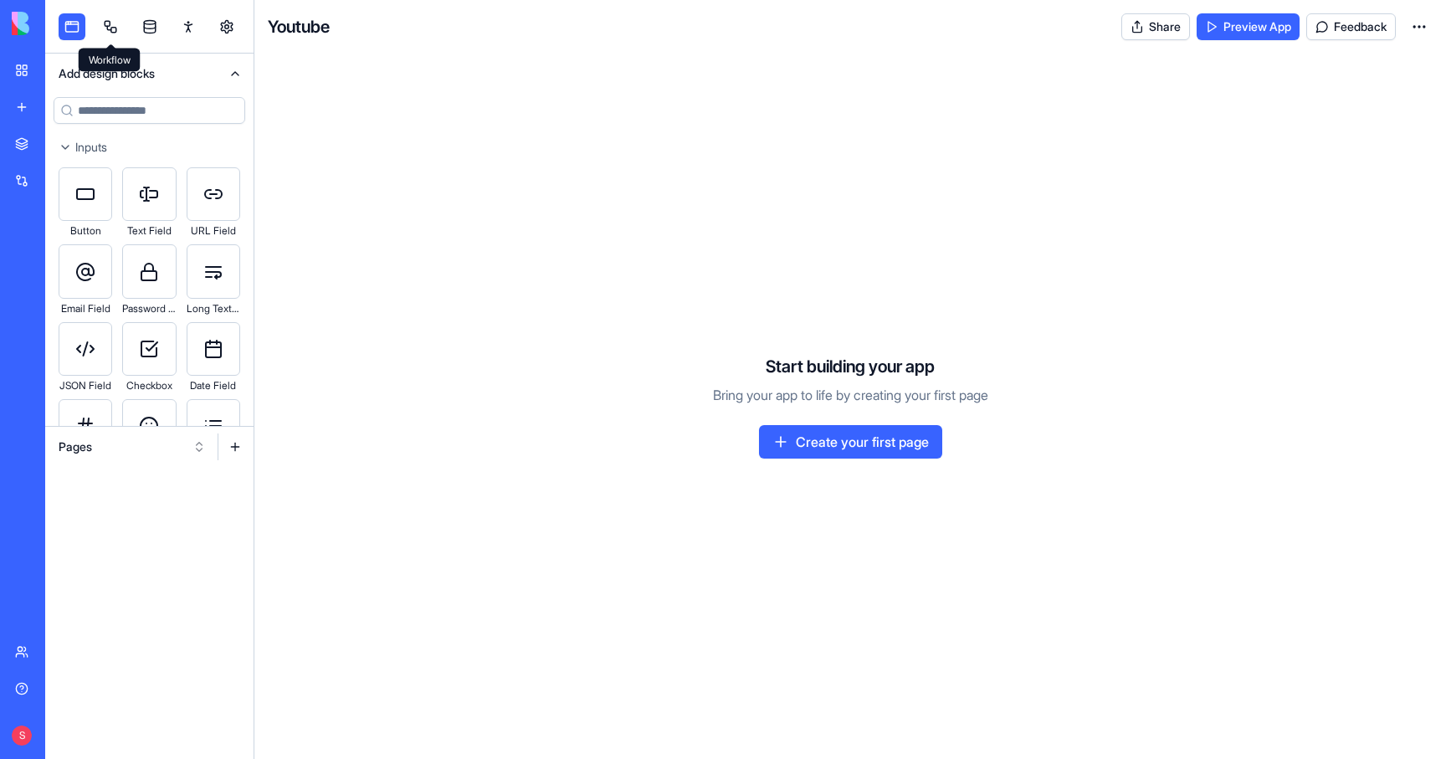
click at [121, 23] on link at bounding box center [110, 26] width 27 height 27
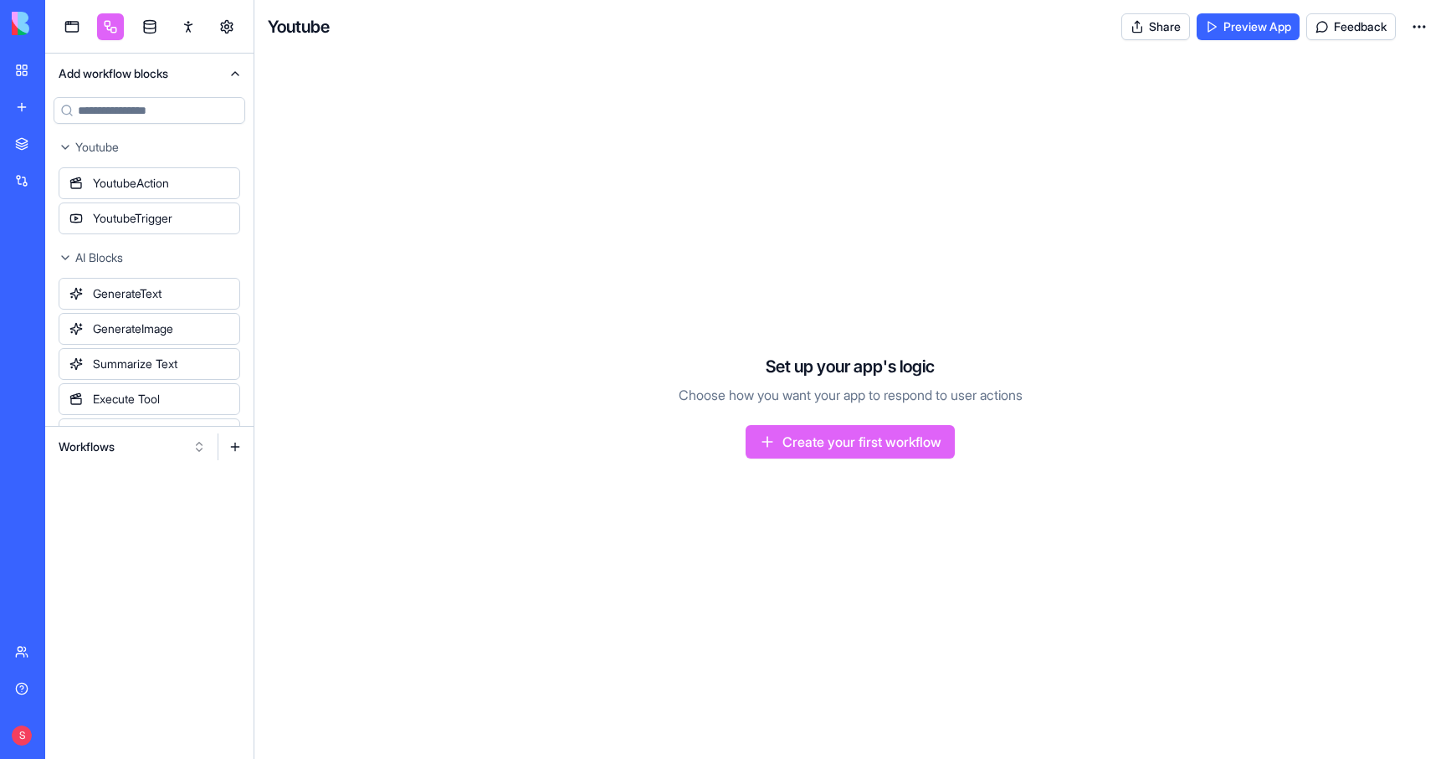
click at [131, 446] on button "Workflows" at bounding box center [132, 447] width 164 height 27
click at [97, 533] on div "Actions" at bounding box center [132, 534] width 159 height 27
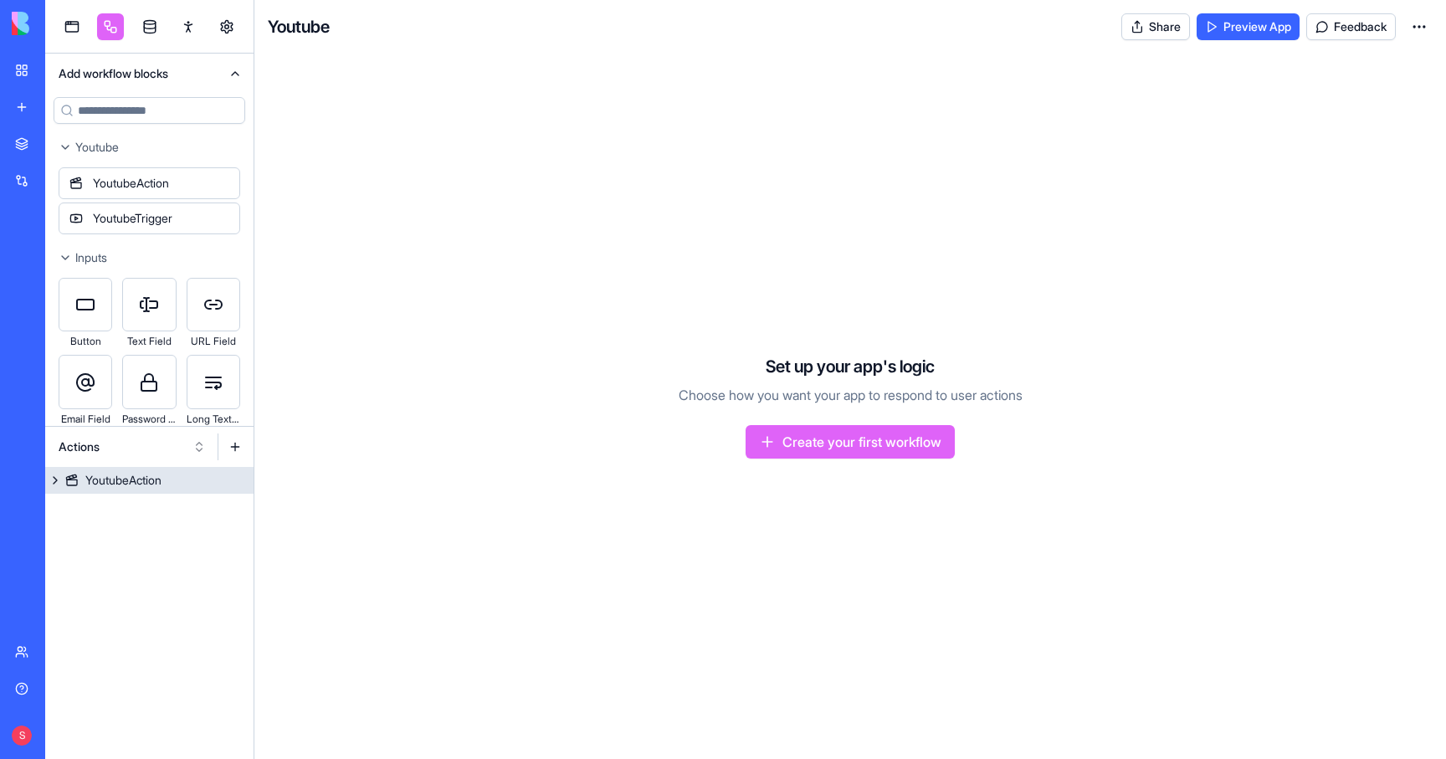
click at [122, 485] on div "YoutubeAction" at bounding box center [123, 480] width 76 height 17
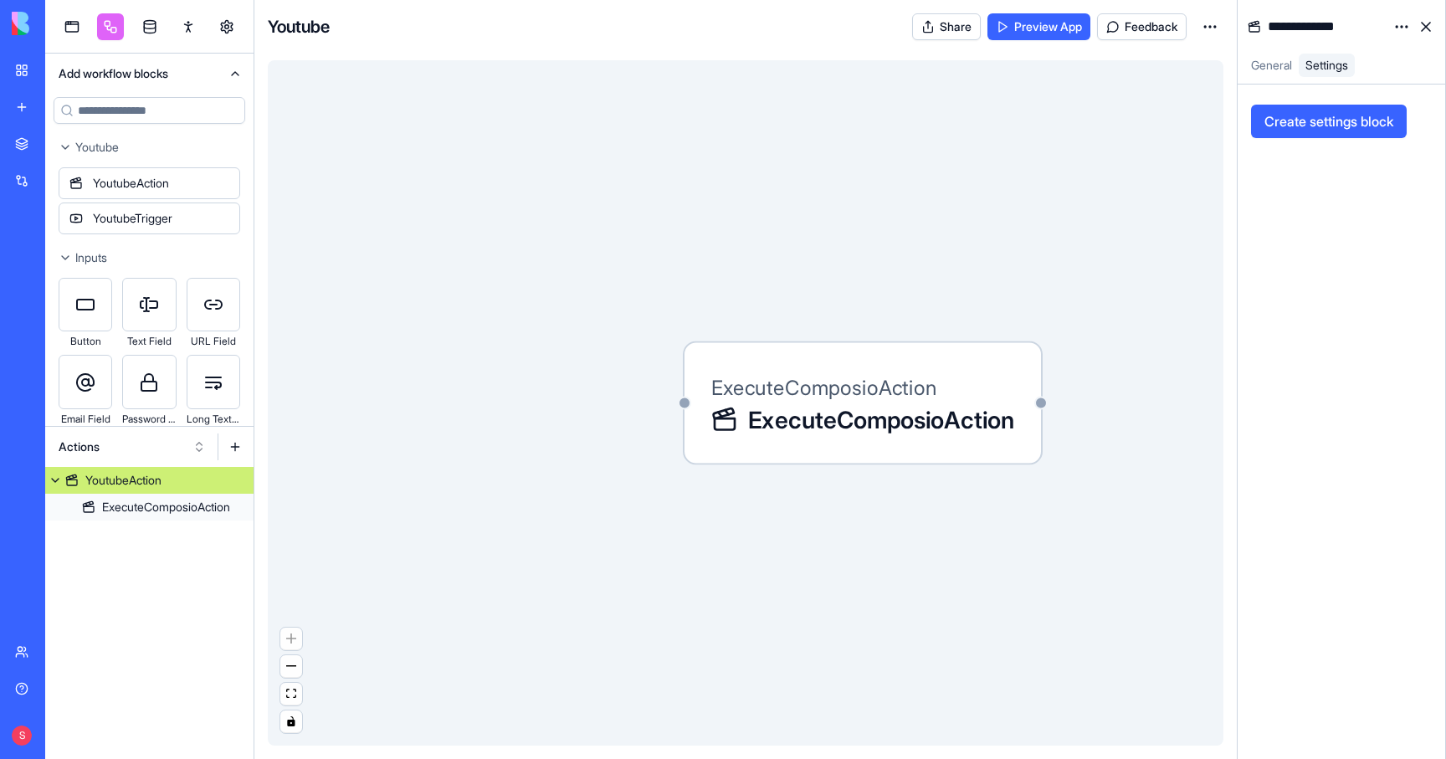
click at [59, 74] on div "My workspace" at bounding box center [51, 70] width 22 height 17
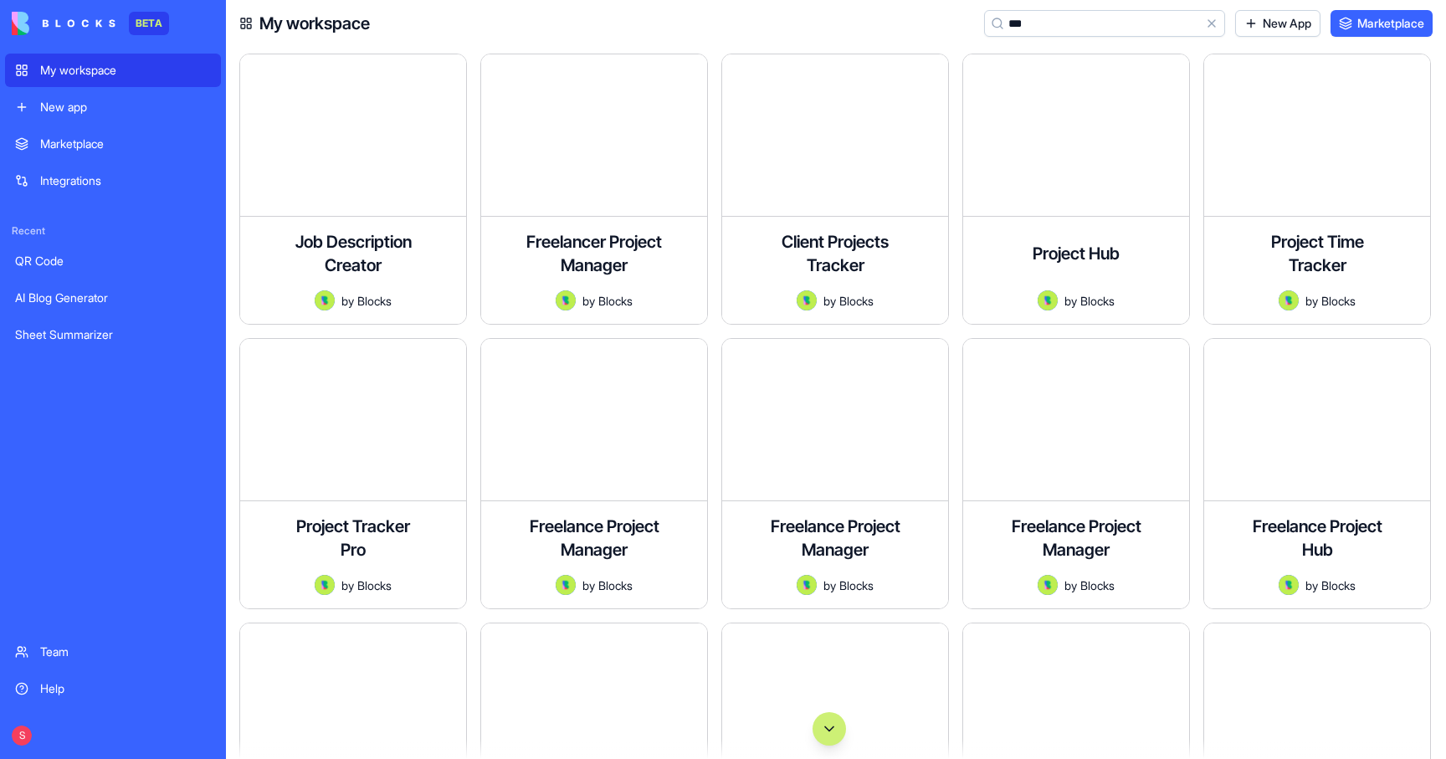
type input "****"
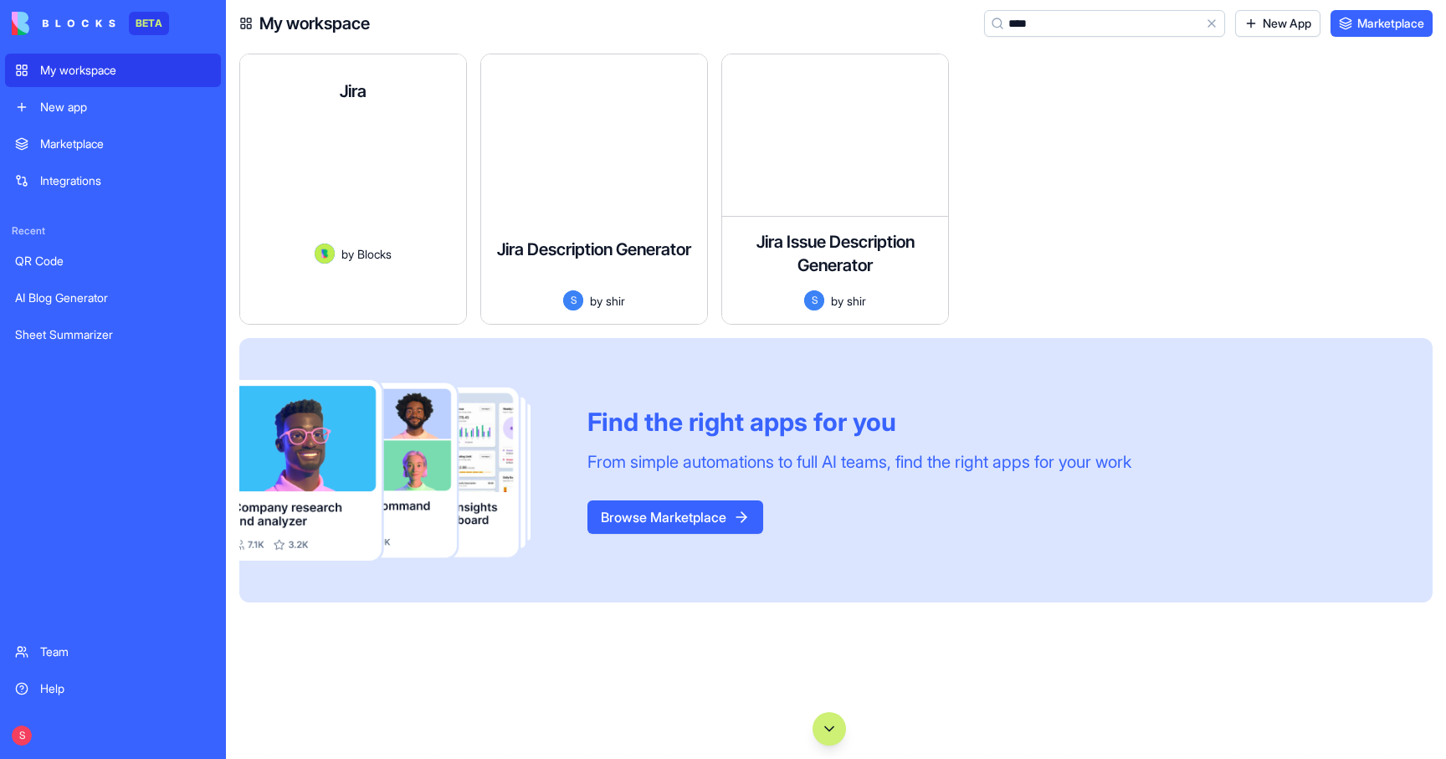
click at [356, 182] on div "Create issues, track projects, and sync task data automatically." at bounding box center [353, 185] width 199 height 115
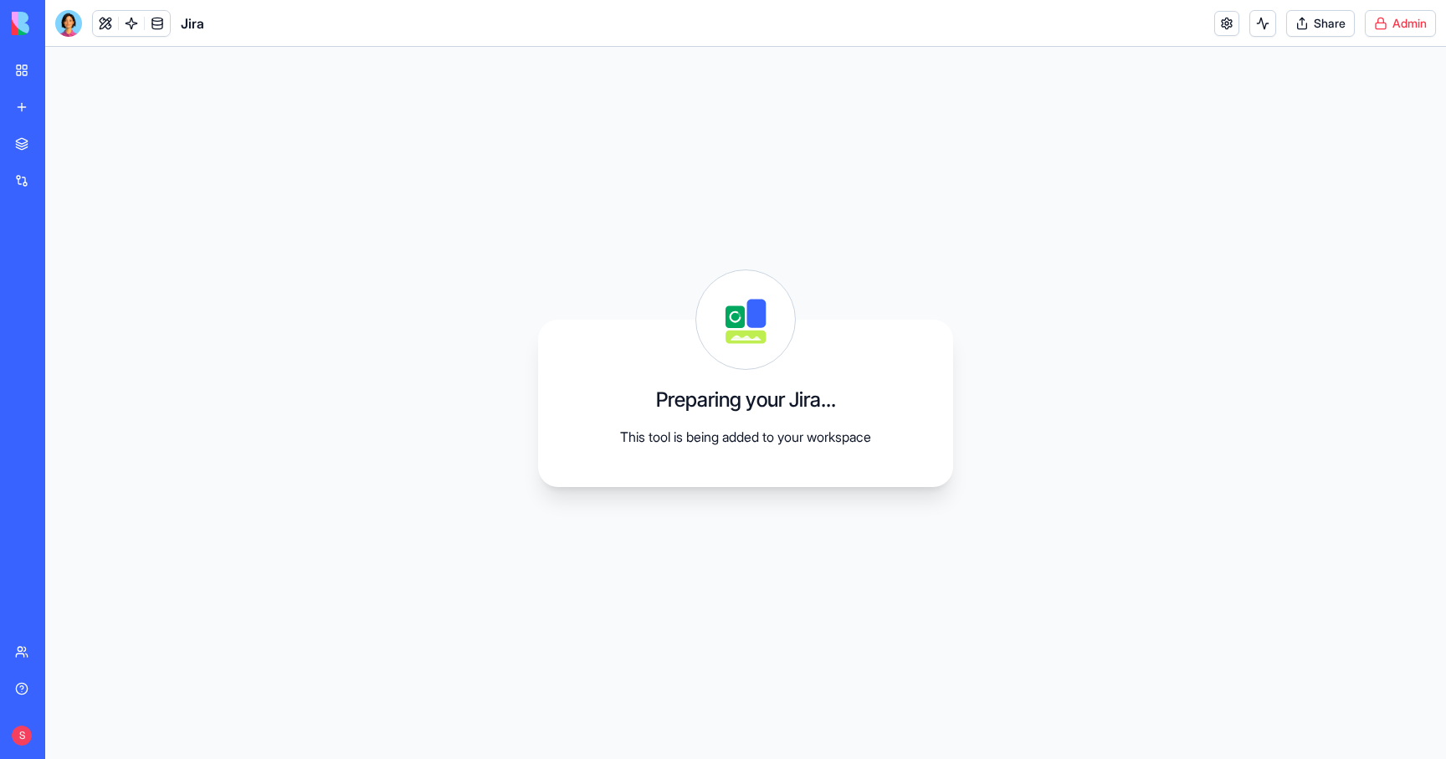
click at [1405, 33] on html "BETA My workspace New app Marketplace Integrations Recent QR Code AI Blog Gener…" at bounding box center [723, 379] width 1446 height 759
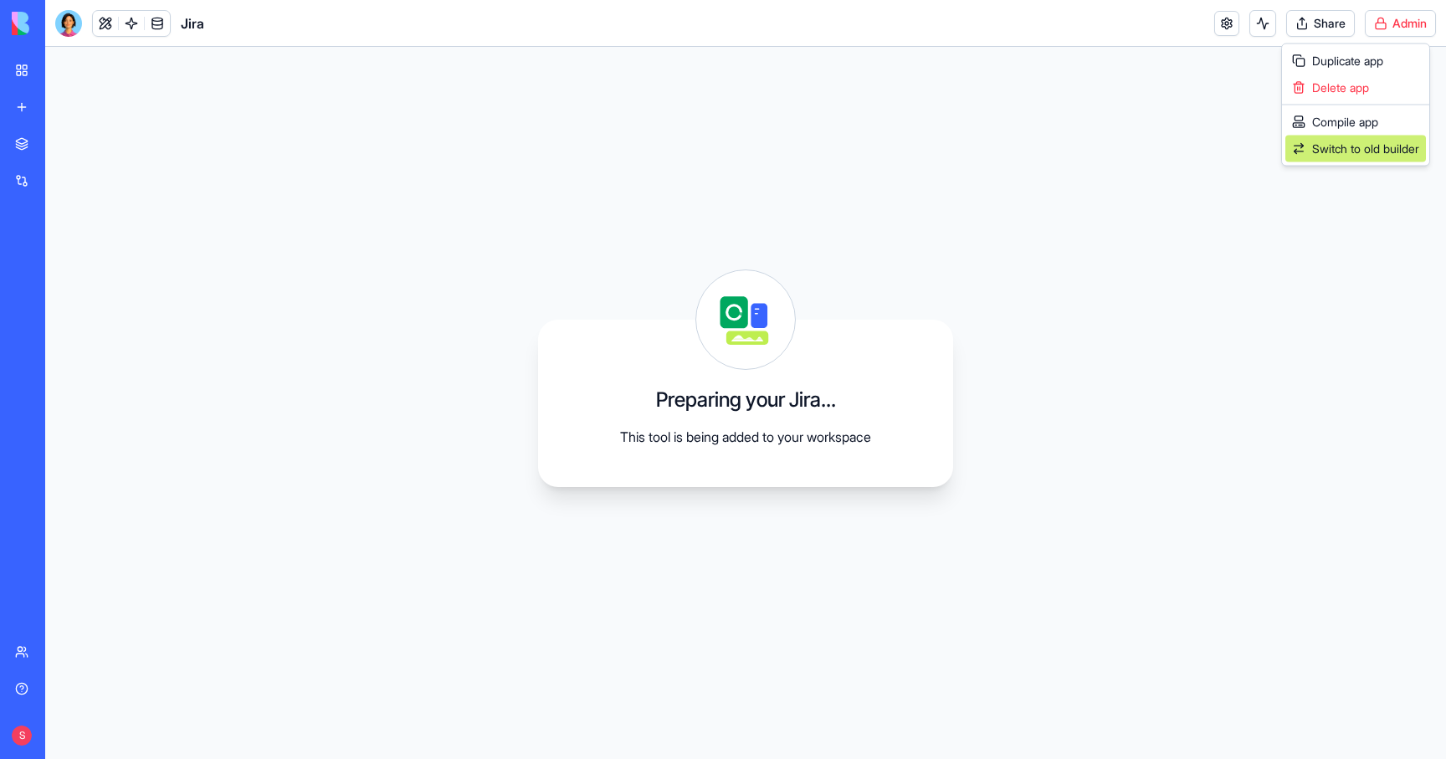
click at [1357, 138] on link "Switch to old builder" at bounding box center [1356, 149] width 141 height 27
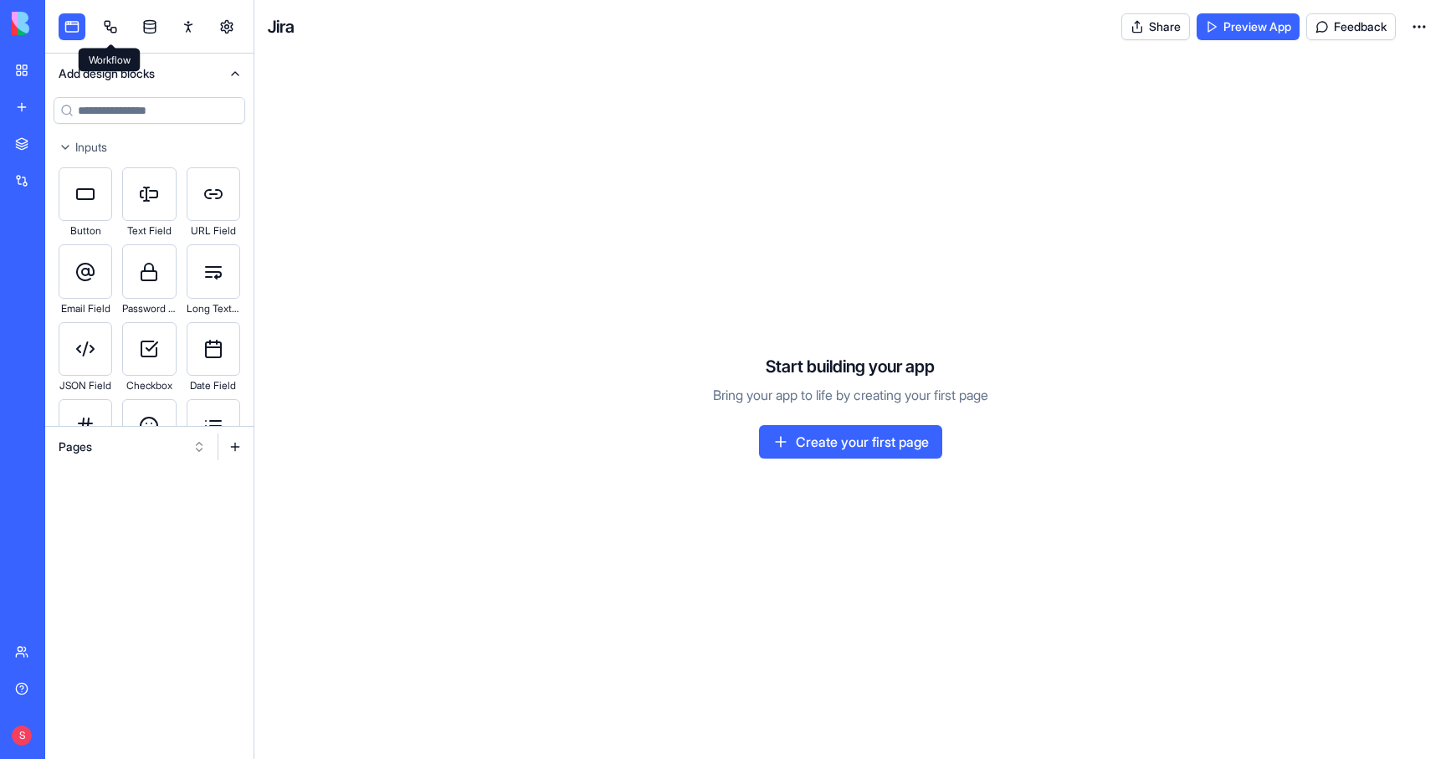
click at [121, 22] on link at bounding box center [110, 26] width 27 height 27
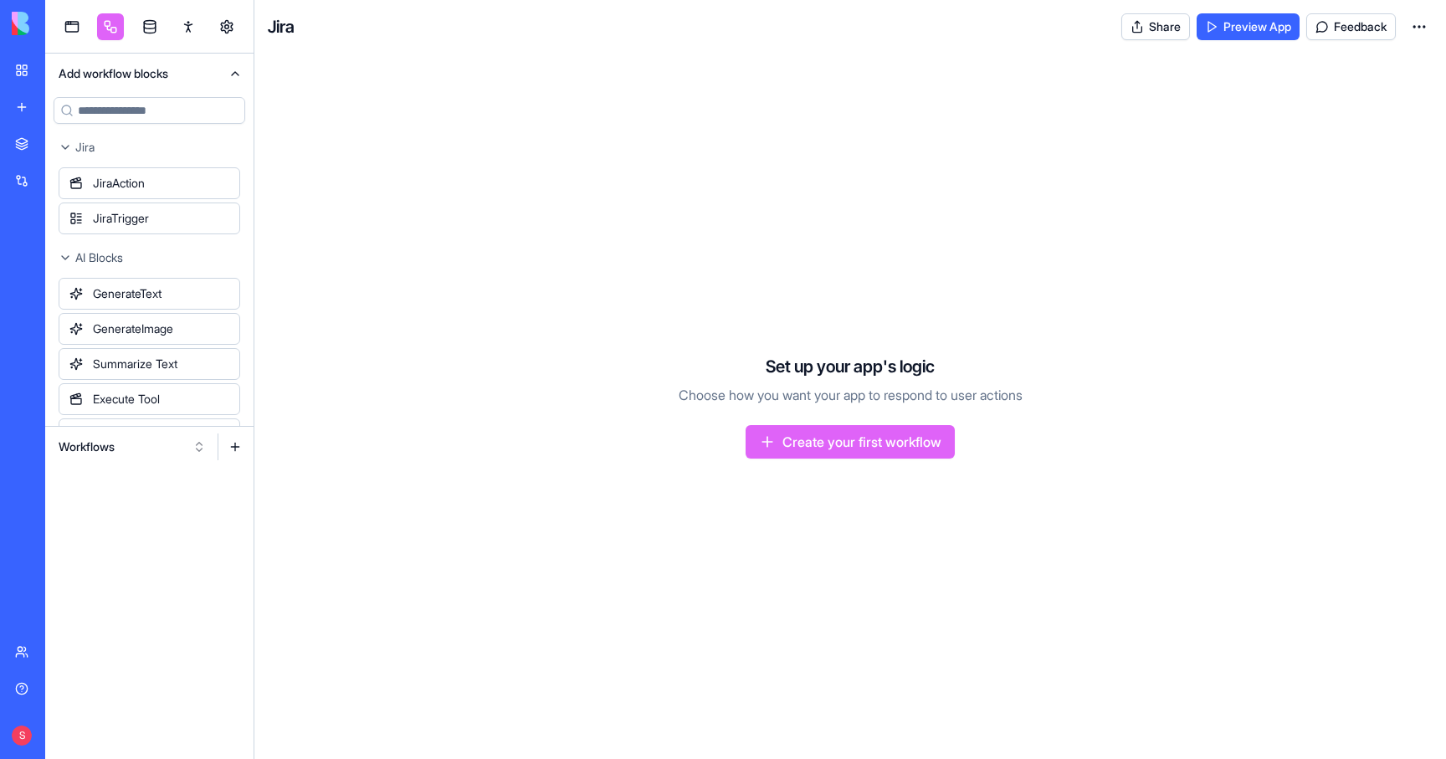
click at [96, 439] on button "Workflows" at bounding box center [132, 447] width 164 height 27
click at [98, 540] on div "Actions" at bounding box center [132, 534] width 159 height 27
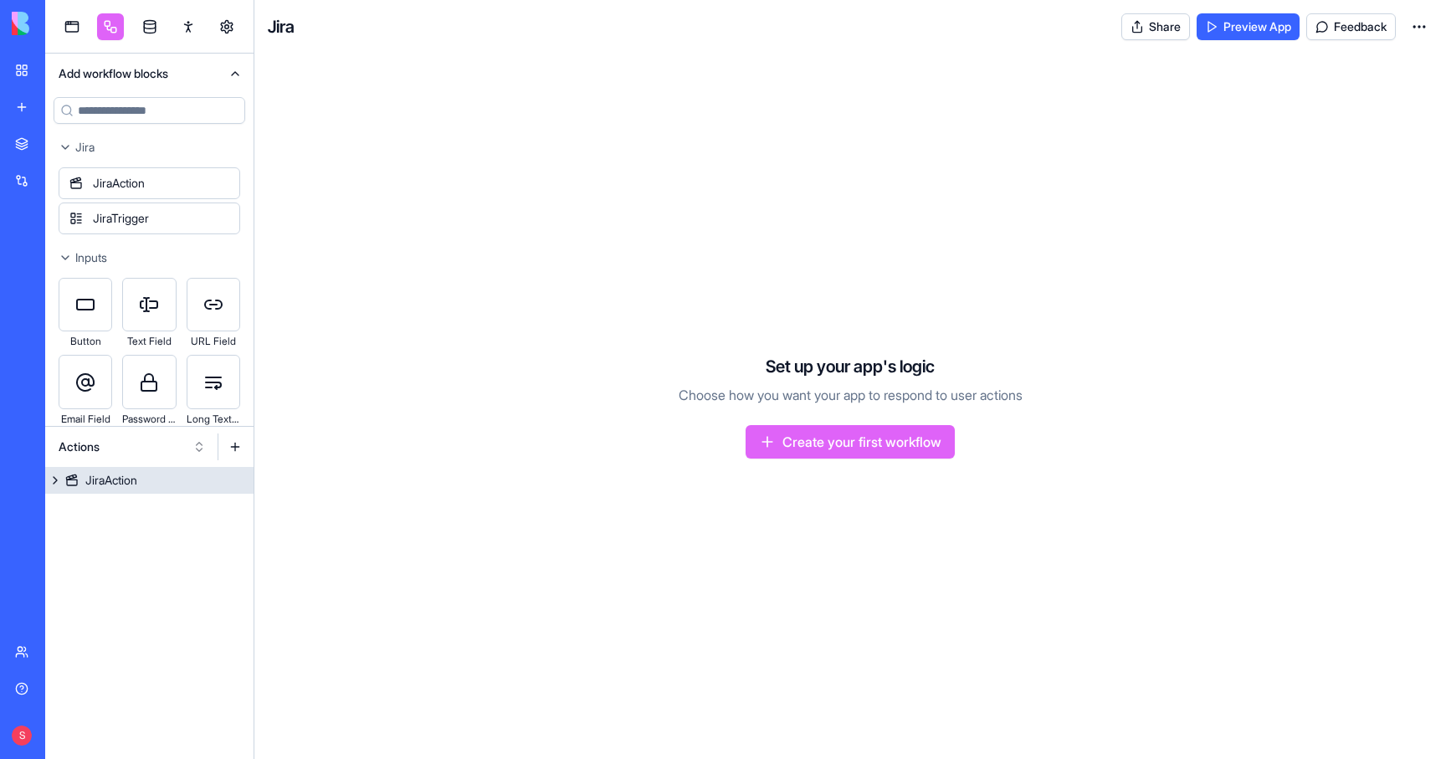
click at [118, 474] on div "JiraAction" at bounding box center [111, 480] width 52 height 17
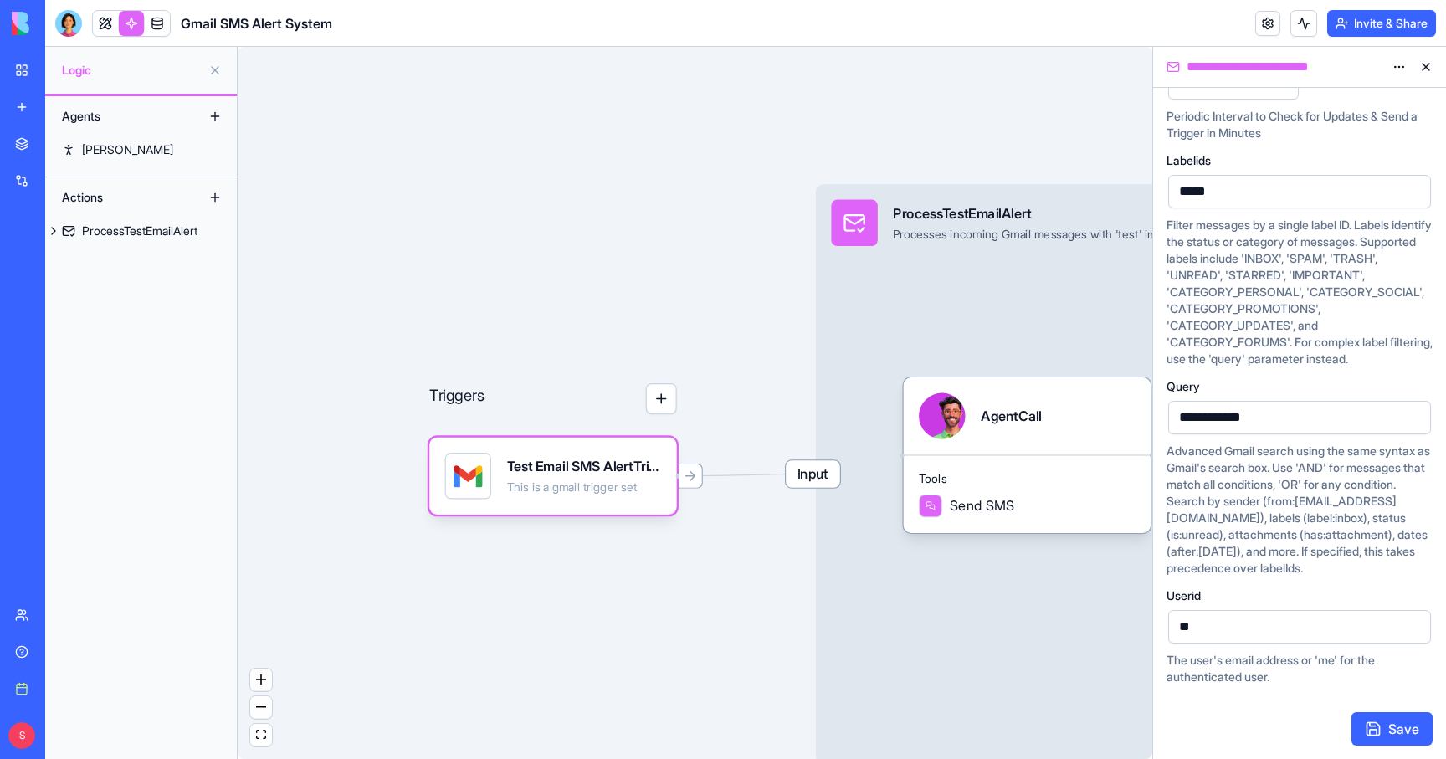
scroll to position [137, 0]
